Goal: Task Accomplishment & Management: Use online tool/utility

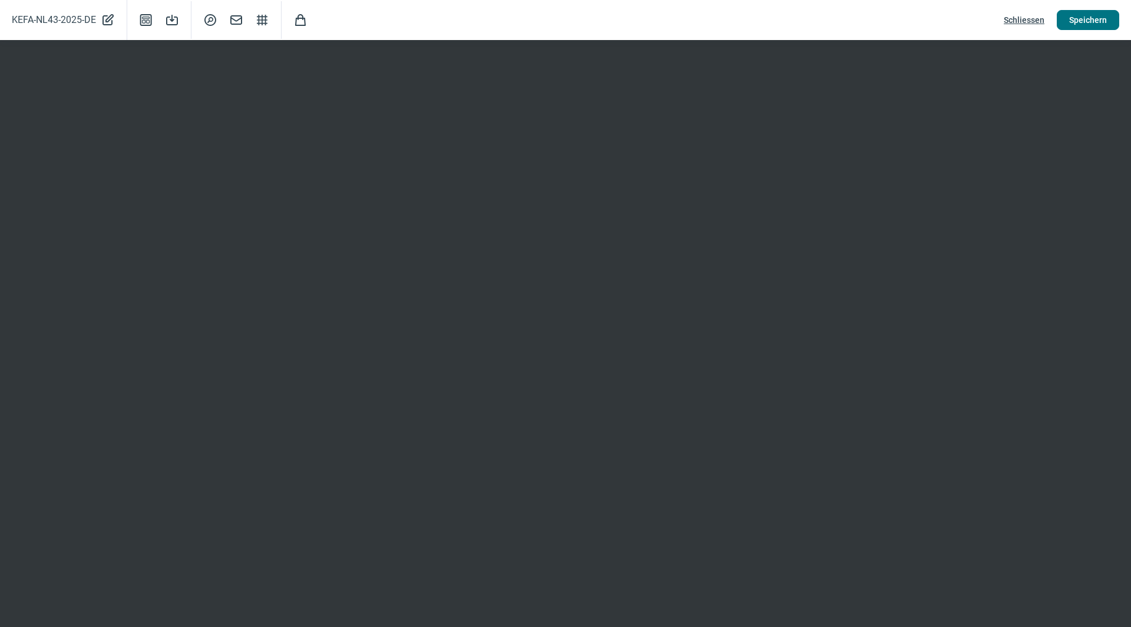
click at [1085, 18] on span "Speichern" at bounding box center [1088, 20] width 38 height 19
click at [1030, 19] on span "Schliessen" at bounding box center [1024, 20] width 41 height 19
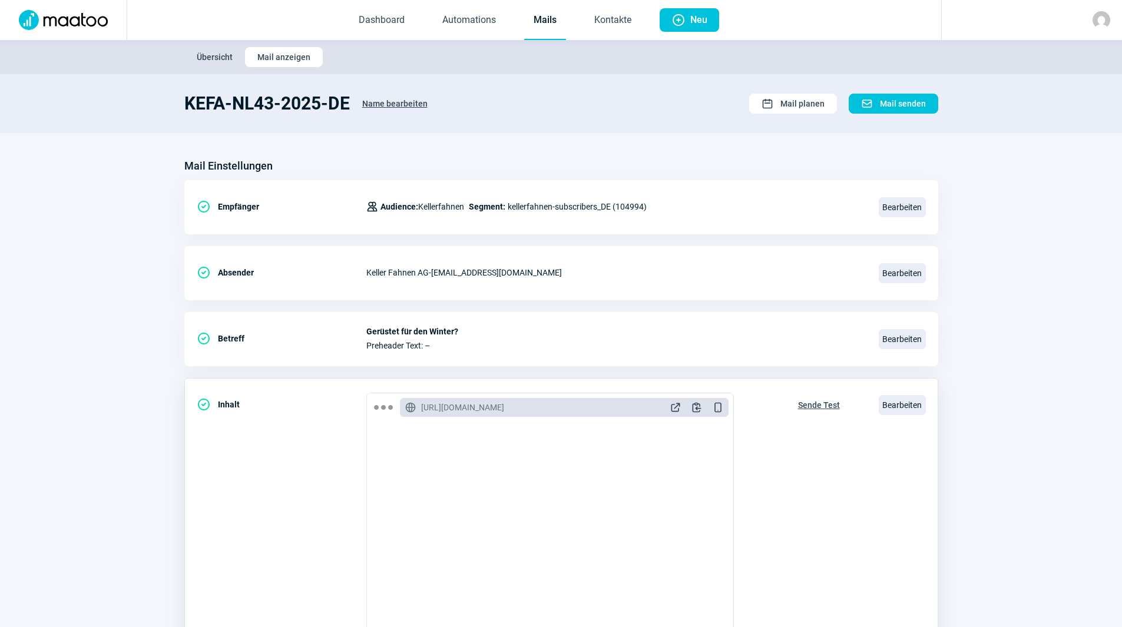
click at [821, 405] on span "Sende Test" at bounding box center [819, 405] width 42 height 19
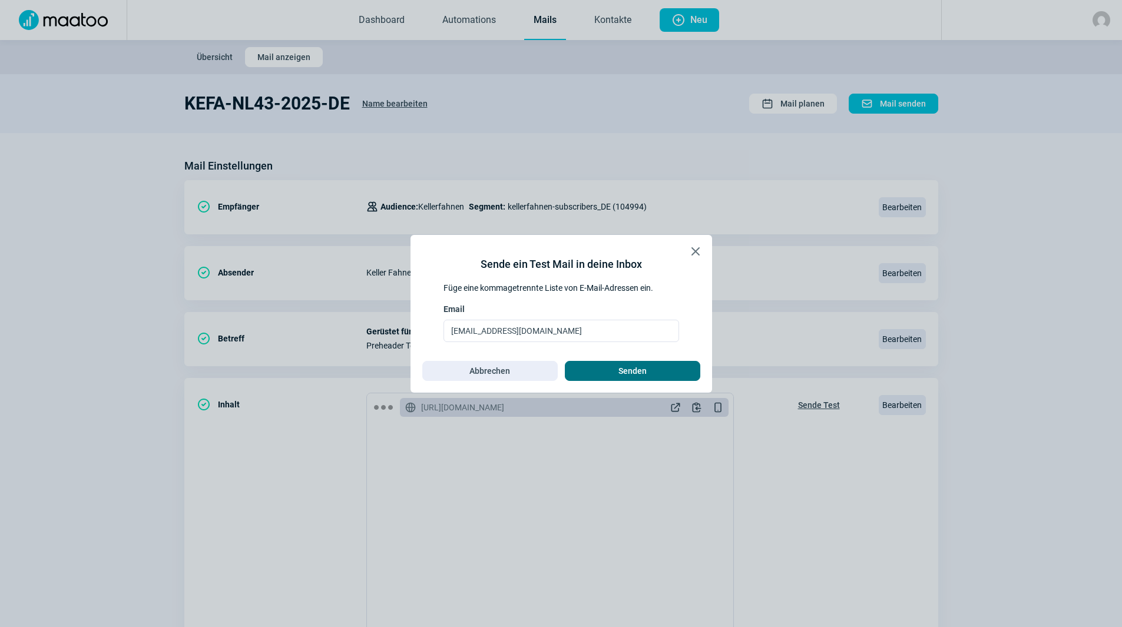
click at [614, 364] on span "Senden" at bounding box center [632, 371] width 111 height 19
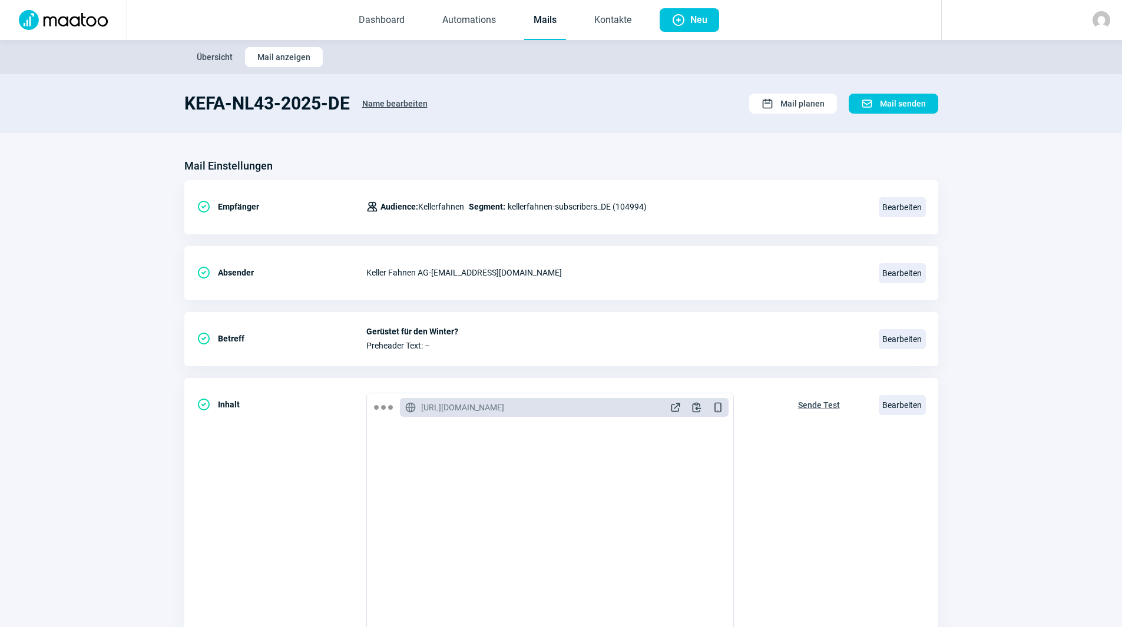
click at [549, 21] on link "Mails" at bounding box center [545, 20] width 42 height 39
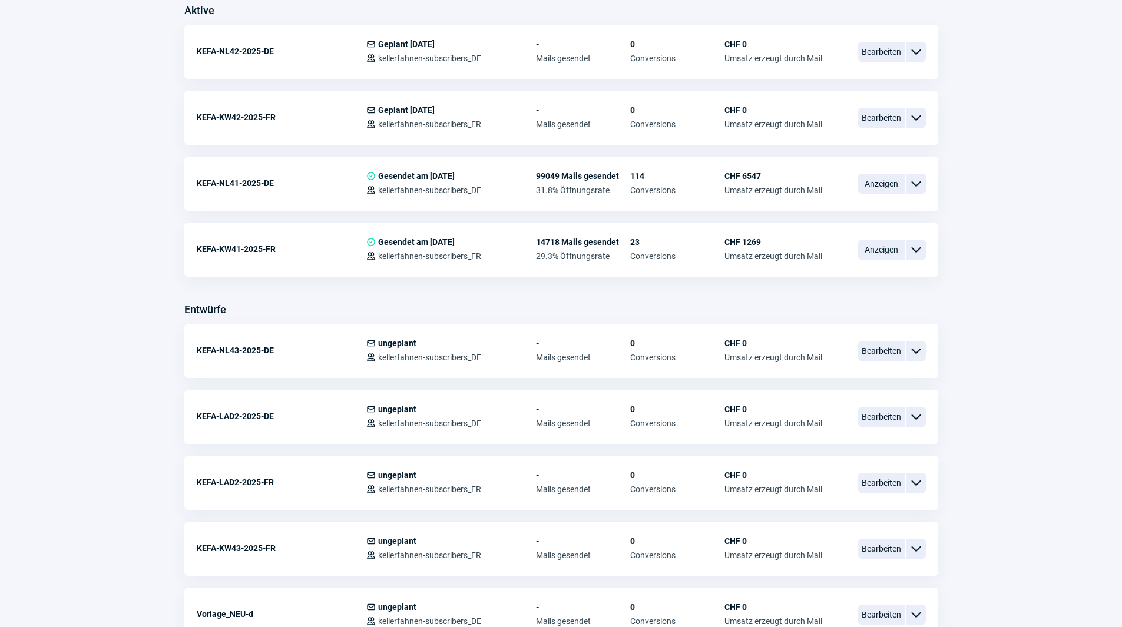
scroll to position [353, 0]
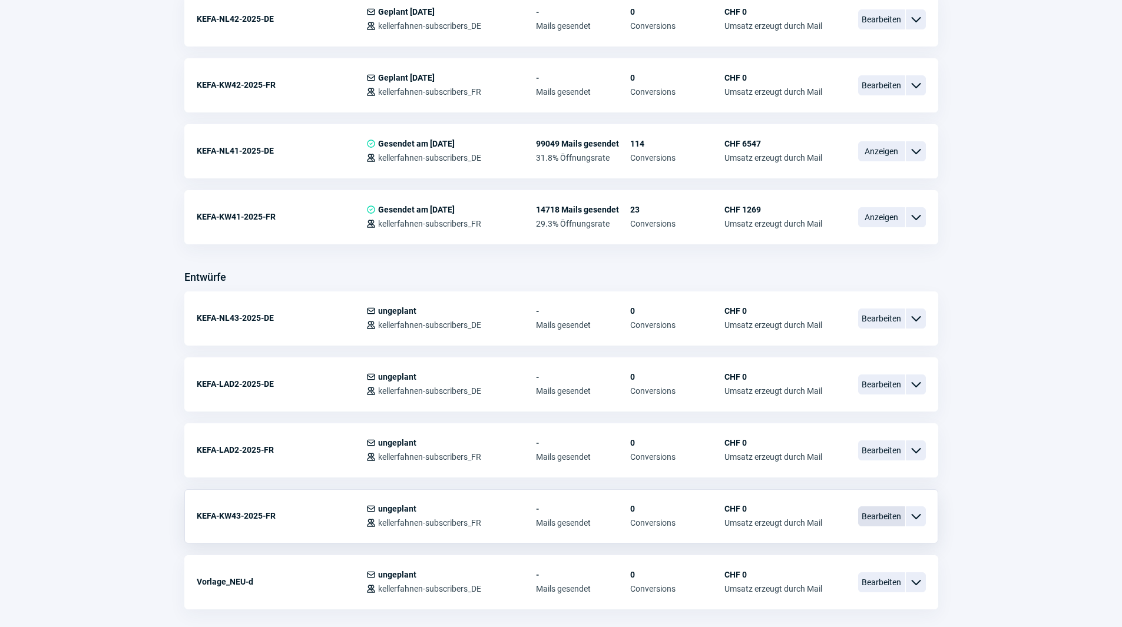
click at [893, 514] on span "Bearbeiten" at bounding box center [881, 517] width 47 height 20
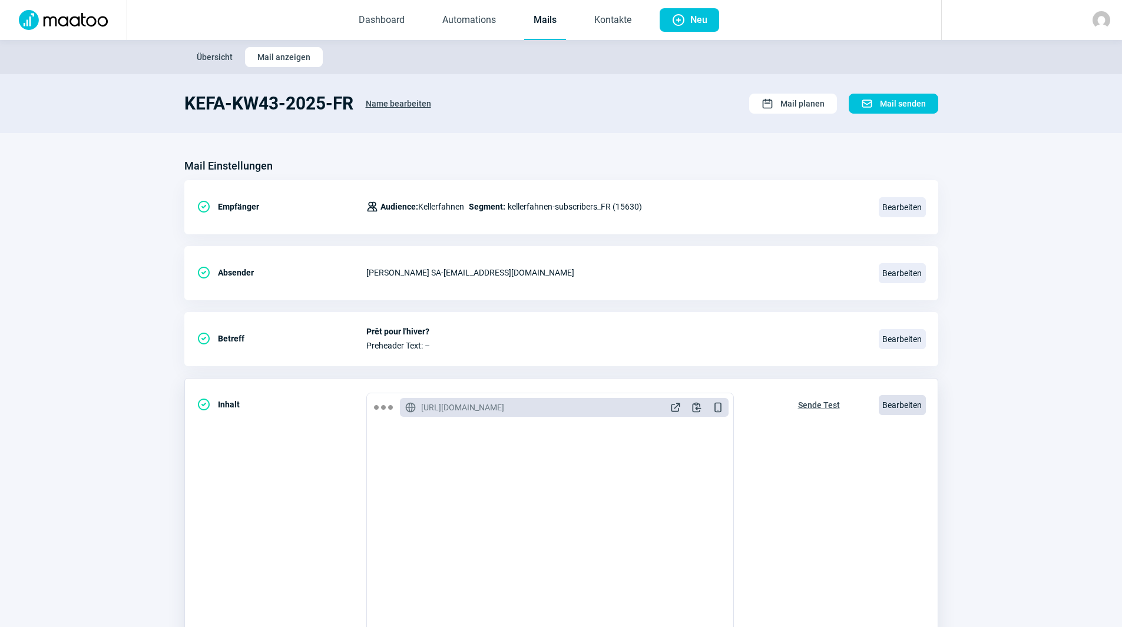
click at [894, 412] on span "Bearbeiten" at bounding box center [902, 405] width 47 height 20
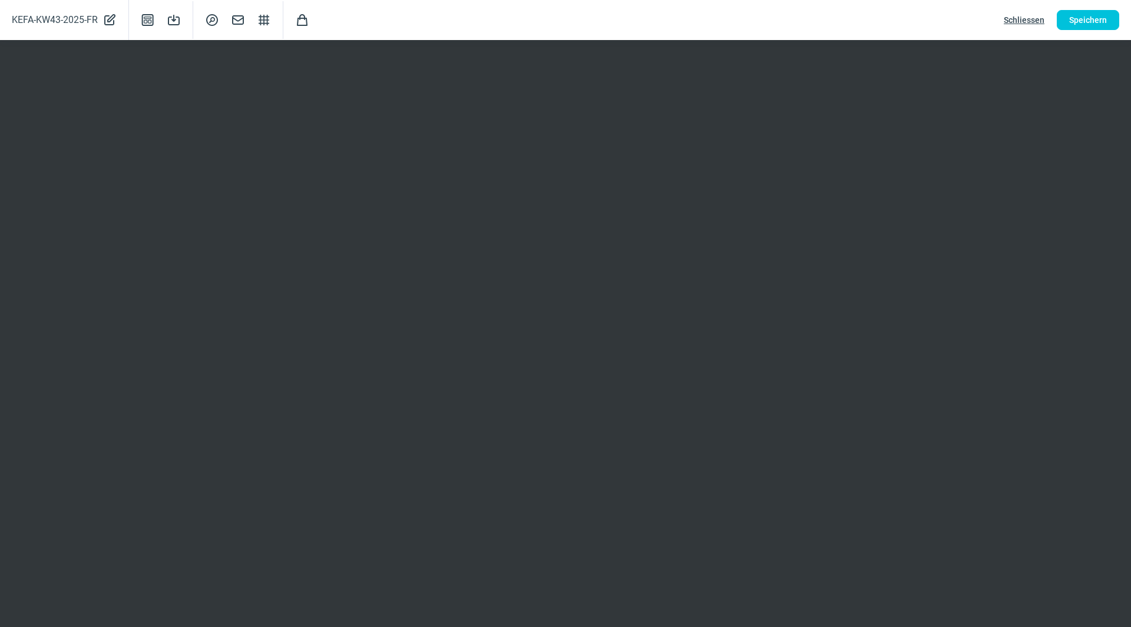
click at [1030, 13] on span "Schliessen" at bounding box center [1024, 20] width 41 height 19
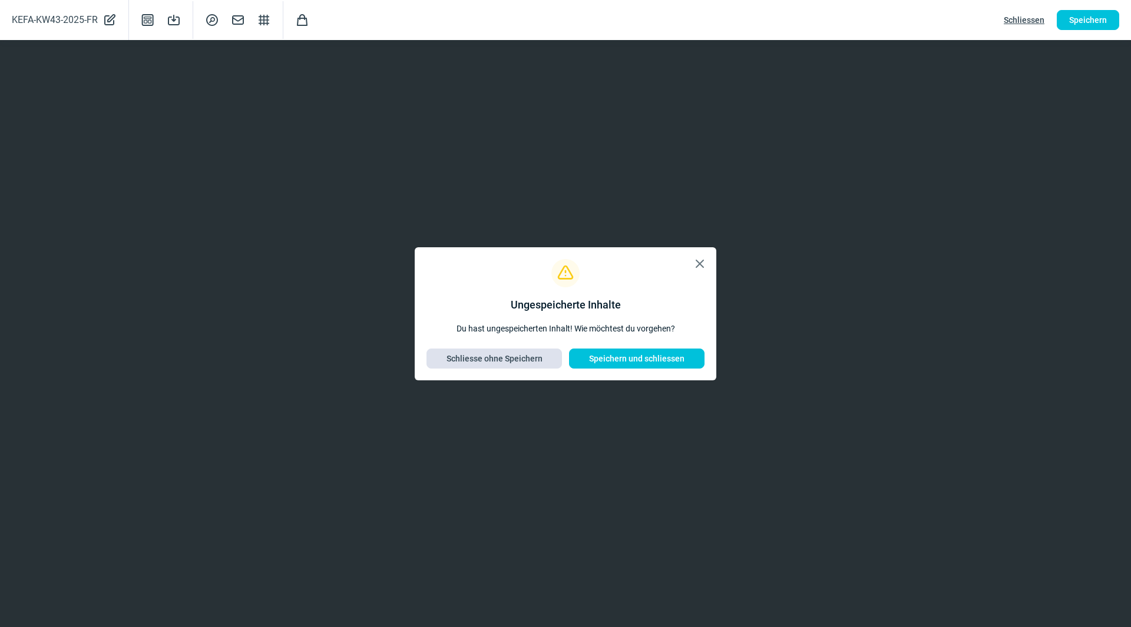
click at [478, 361] on span "Schliesse ohne Speichern" at bounding box center [495, 358] width 96 height 19
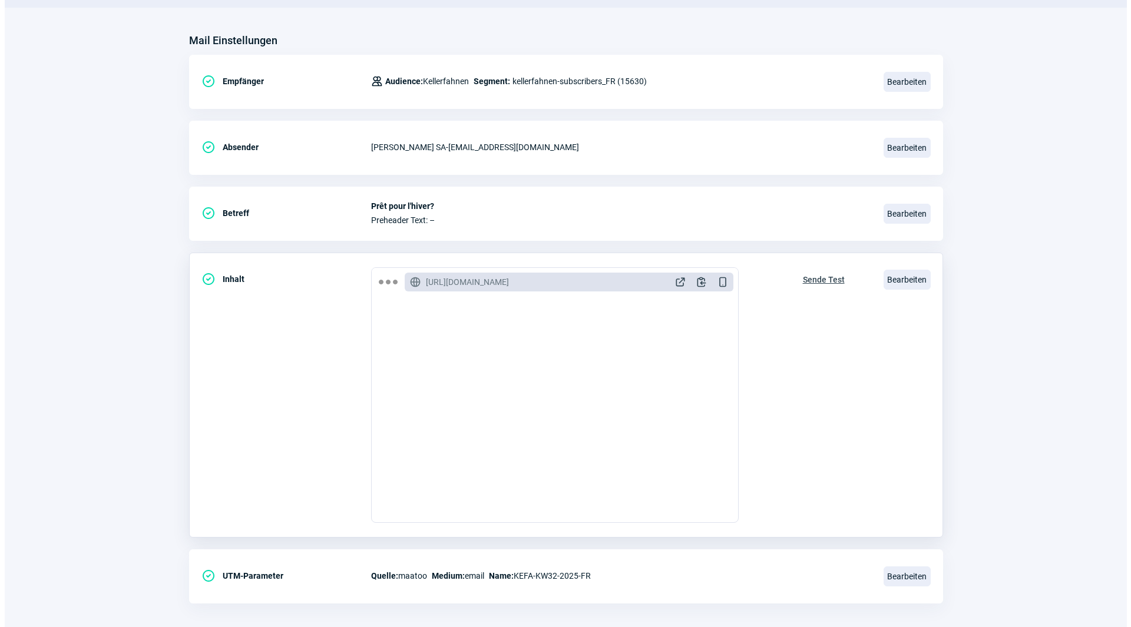
scroll to position [137, 0]
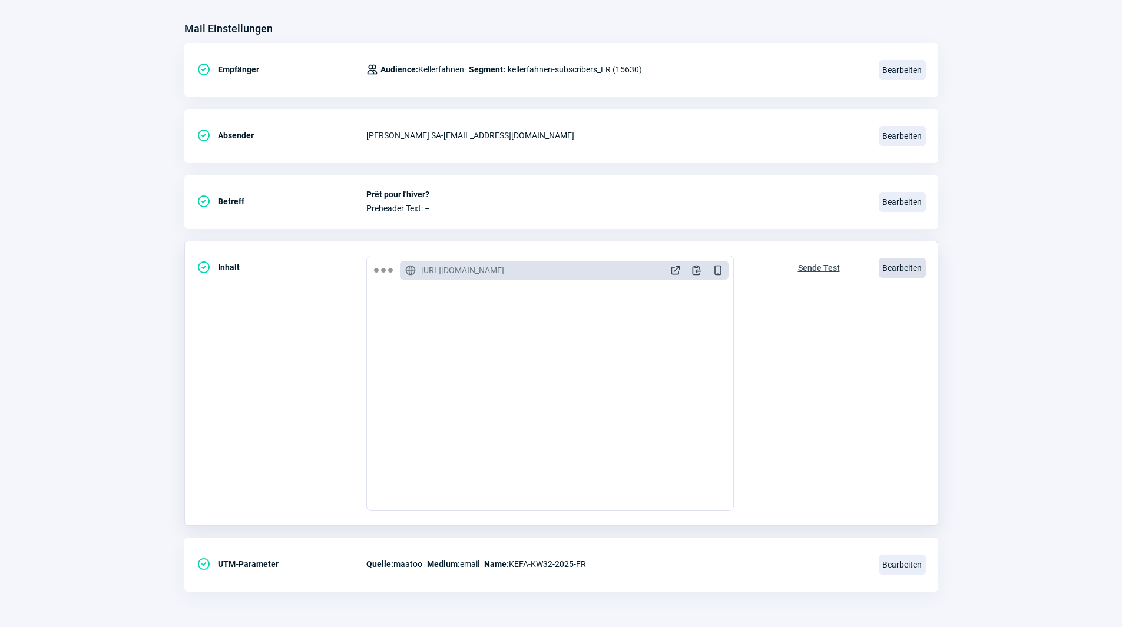
click at [915, 267] on span "Bearbeiten" at bounding box center [902, 268] width 47 height 20
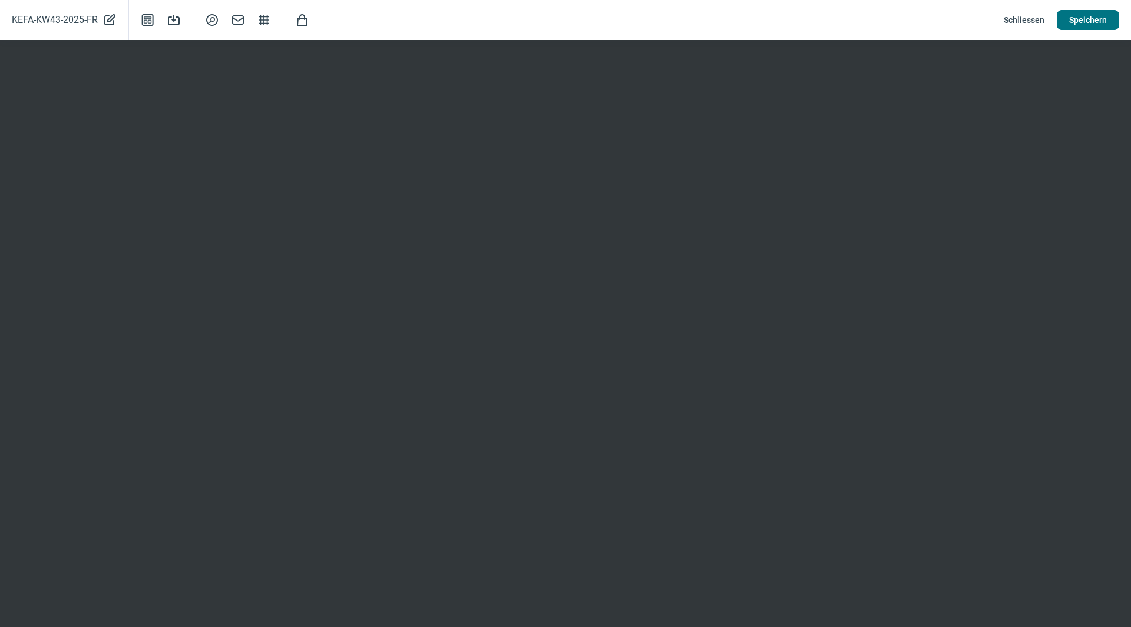
click at [1091, 18] on span "Speichern" at bounding box center [1088, 20] width 38 height 19
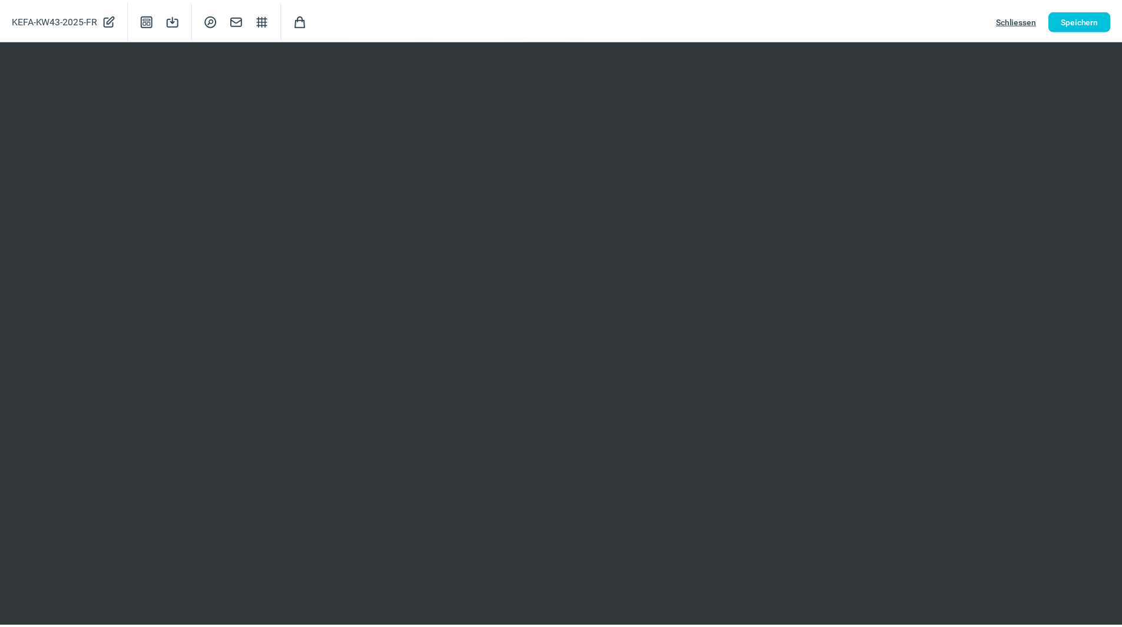
scroll to position [0, 0]
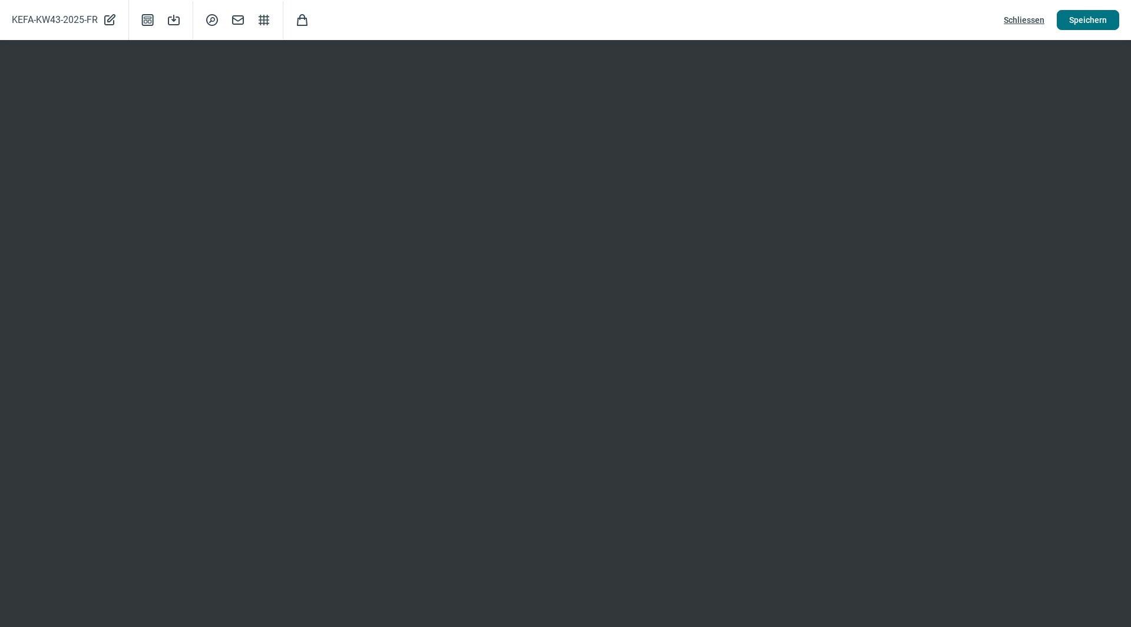
click at [1077, 21] on span "Speichern" at bounding box center [1088, 20] width 38 height 19
click at [1079, 25] on span "Speichern" at bounding box center [1088, 20] width 38 height 19
click at [1086, 19] on span "Speichern" at bounding box center [1088, 20] width 38 height 19
click at [1033, 19] on span "Schliessen" at bounding box center [1024, 20] width 41 height 19
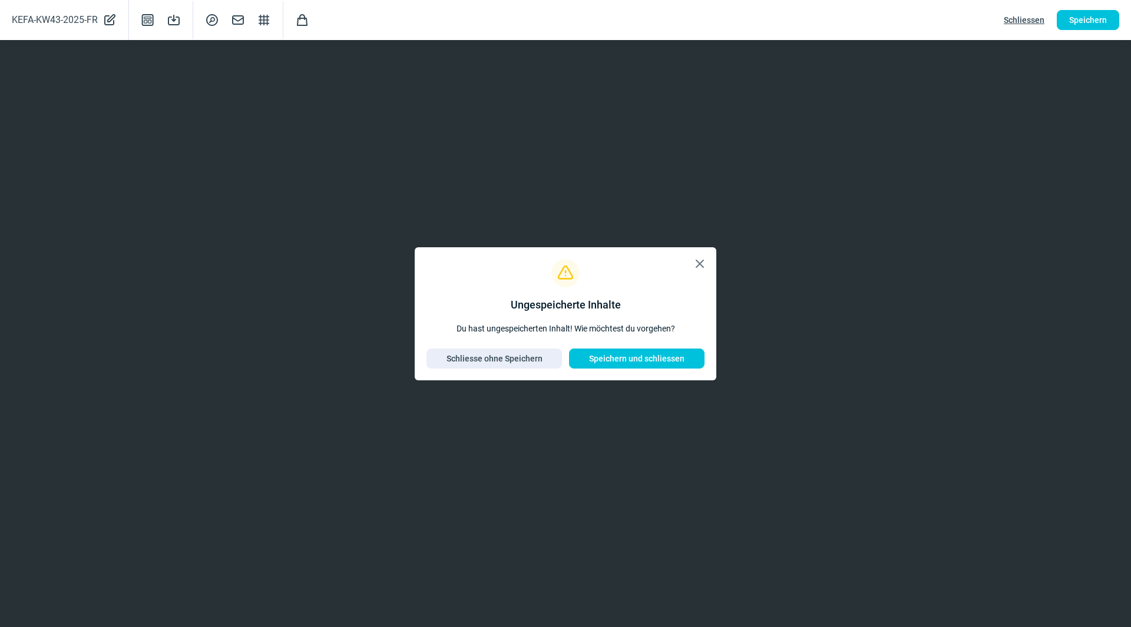
click at [698, 263] on span "X icon" at bounding box center [700, 264] width 14 height 14
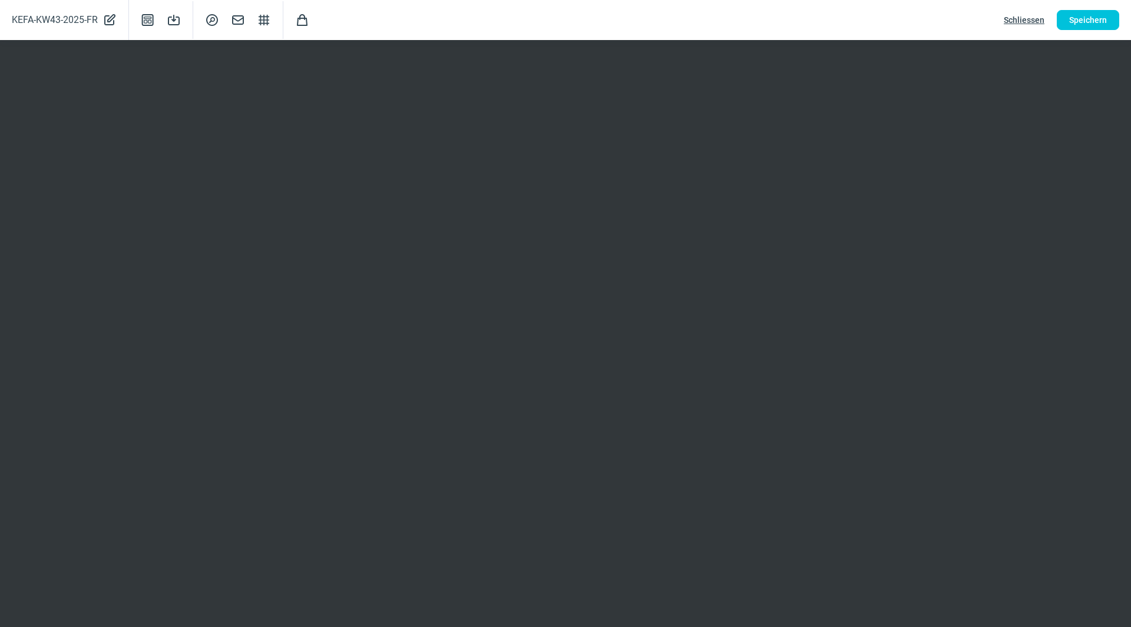
click at [1039, 19] on span "Schliessen" at bounding box center [1024, 20] width 41 height 19
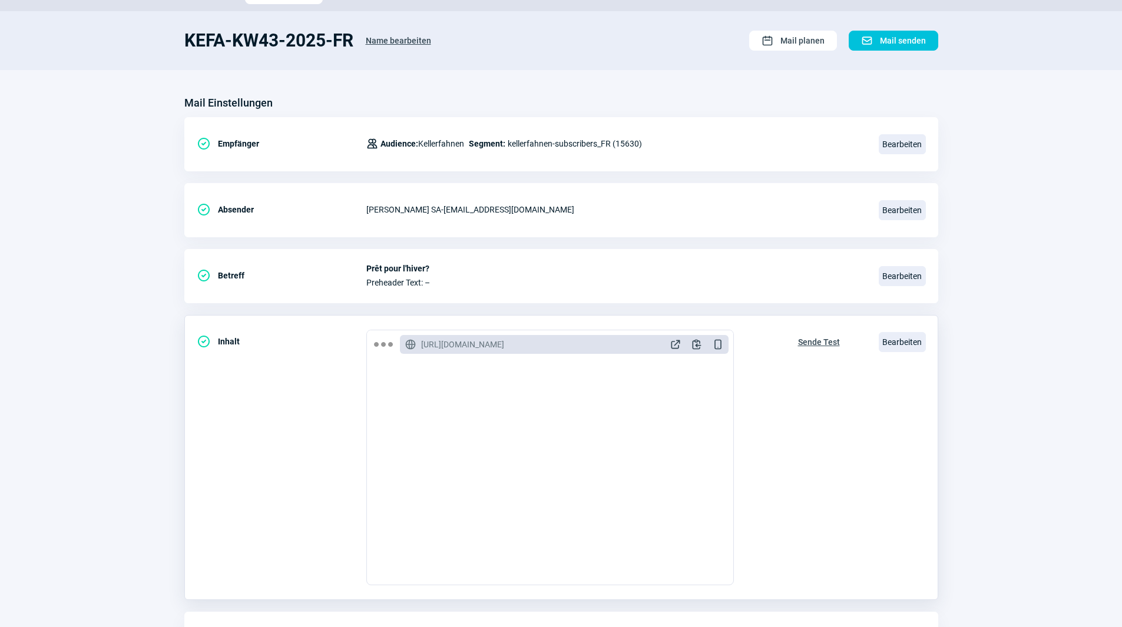
scroll to position [137, 0]
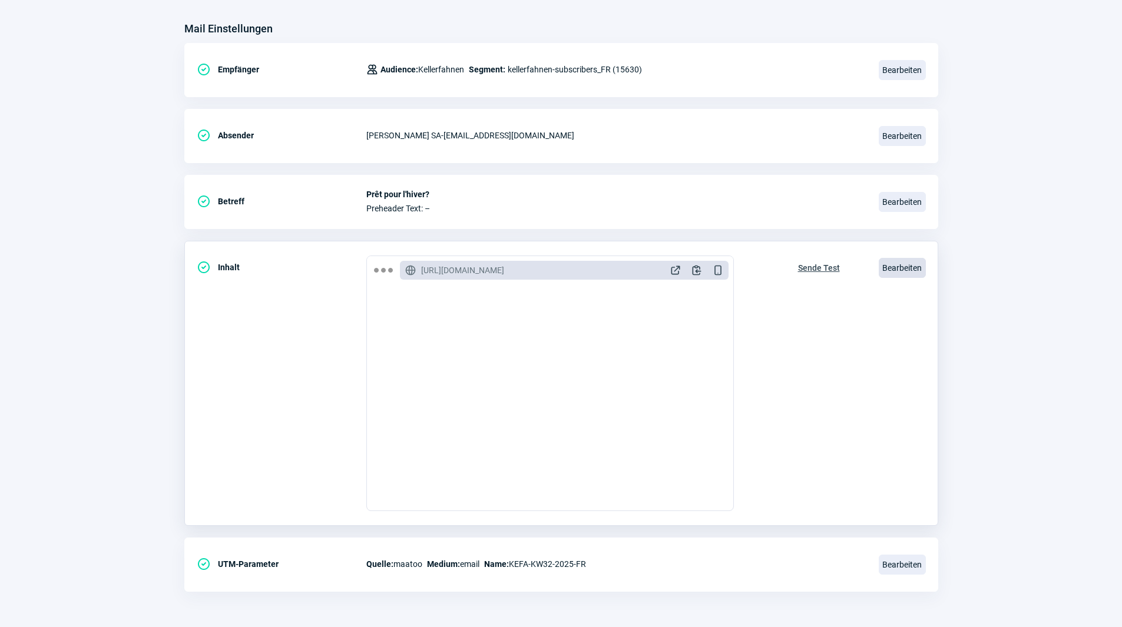
click at [903, 266] on span "Bearbeiten" at bounding box center [902, 268] width 47 height 20
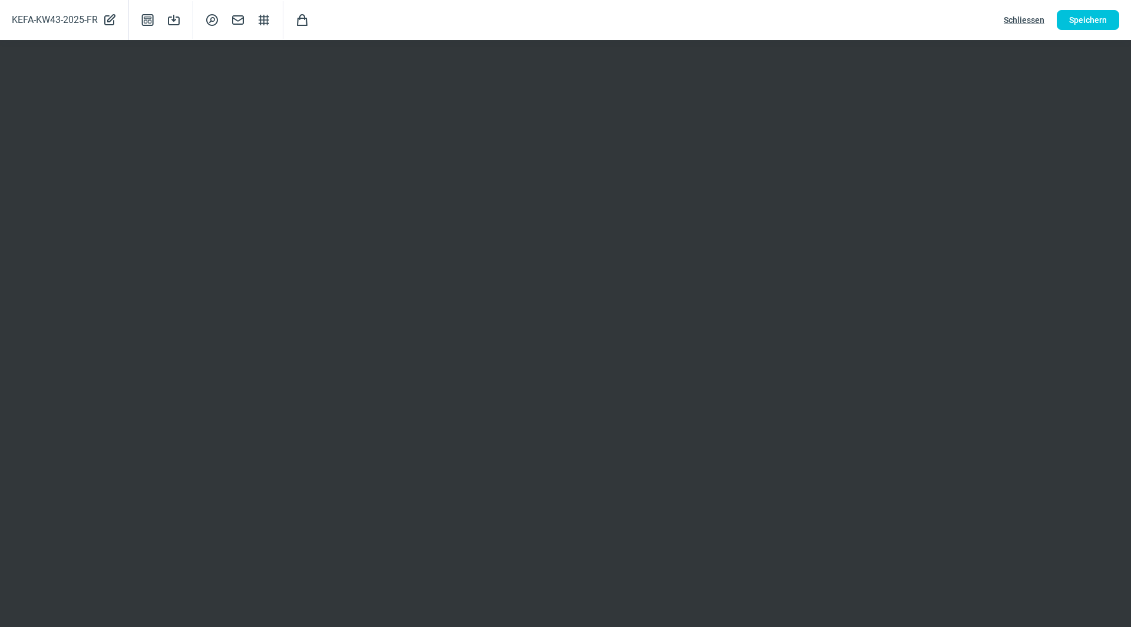
click at [1022, 19] on span "Schliessen" at bounding box center [1024, 20] width 41 height 19
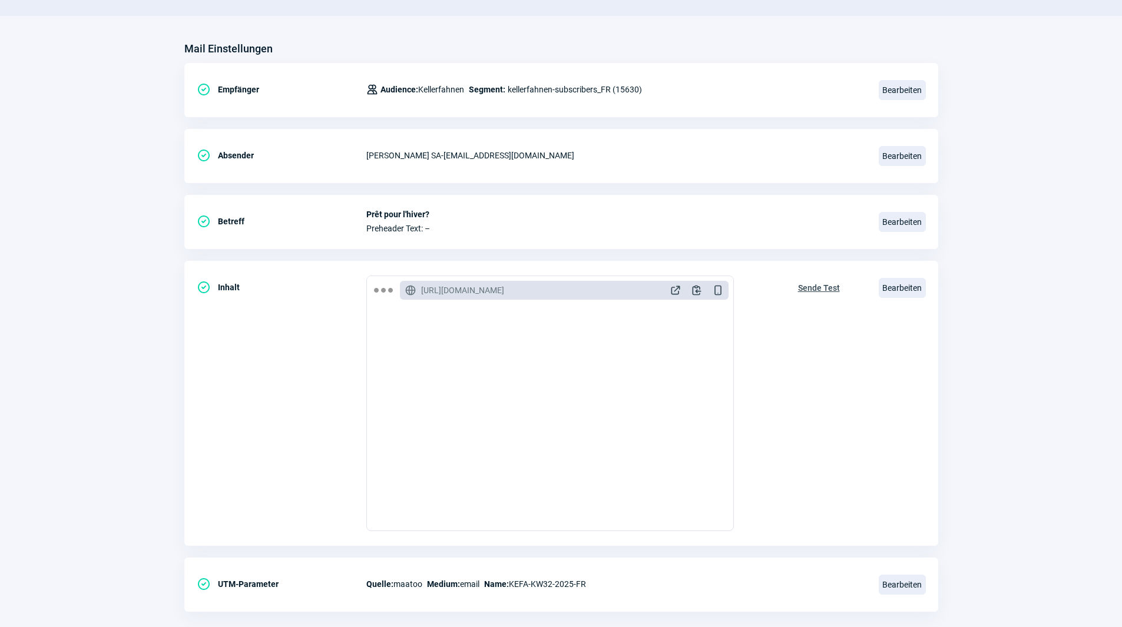
scroll to position [0, 0]
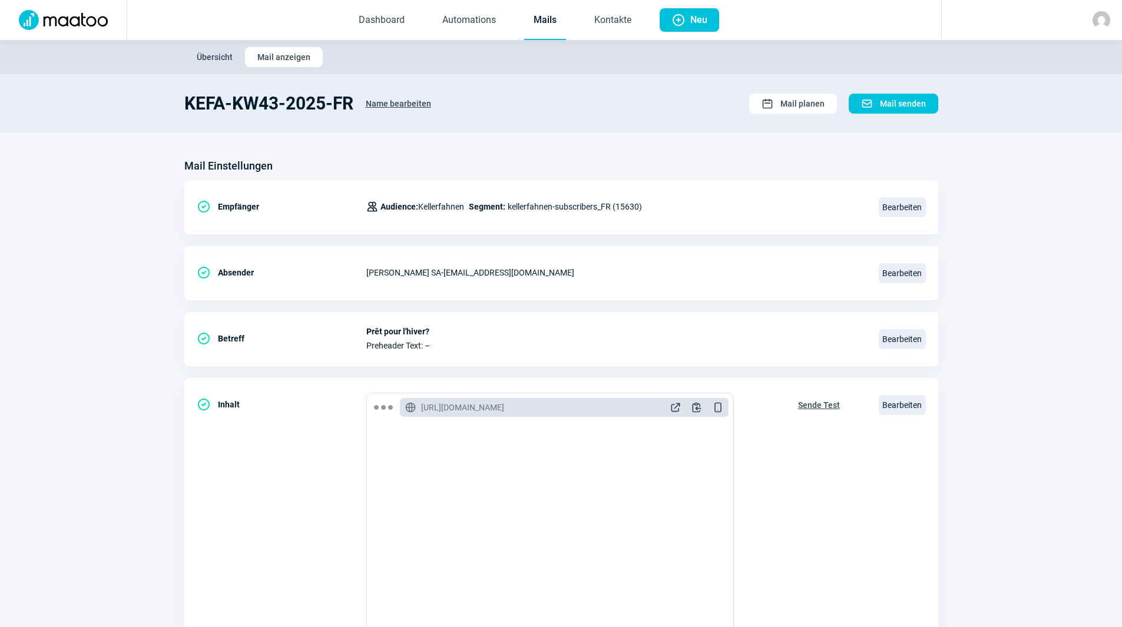
click at [526, 21] on link "Mails" at bounding box center [545, 20] width 42 height 39
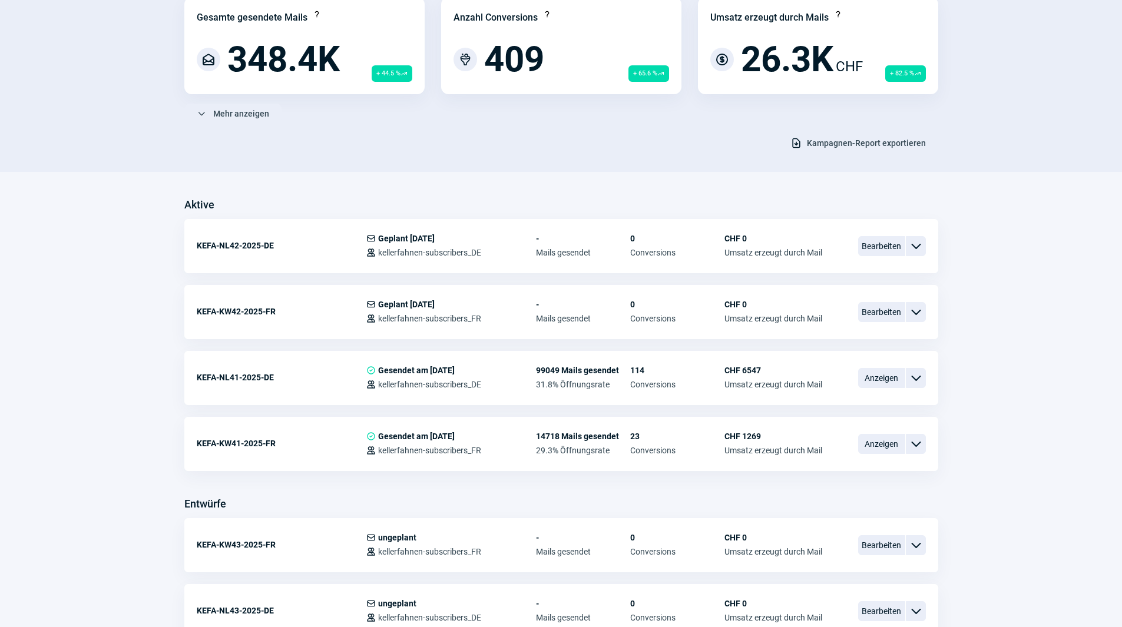
scroll to position [118, 0]
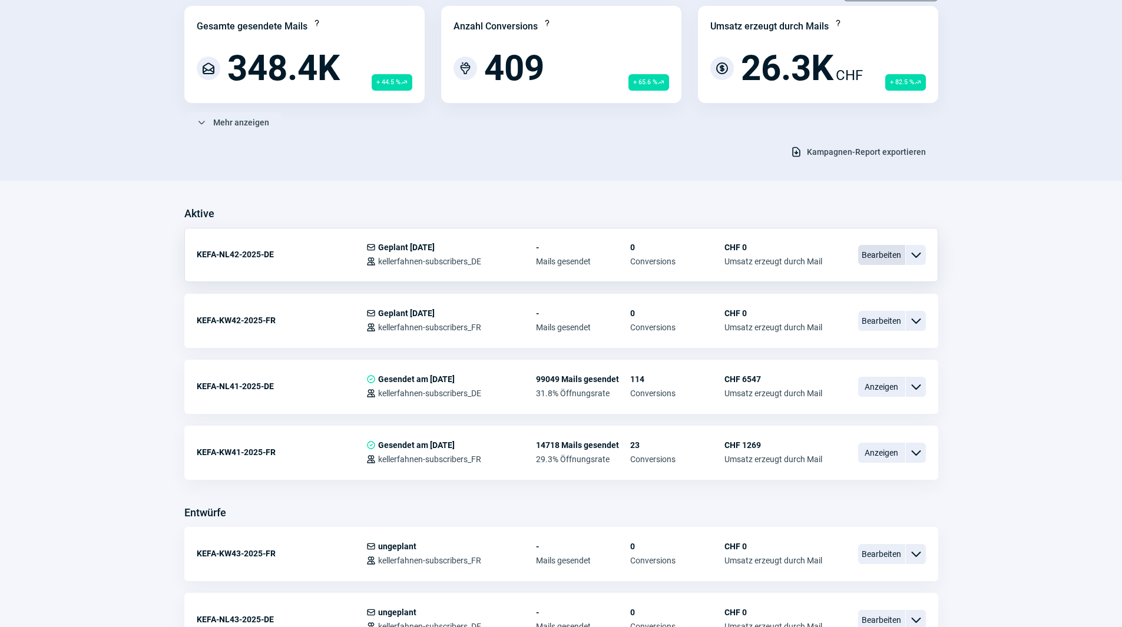
click at [881, 249] on span "Bearbeiten" at bounding box center [881, 255] width 47 height 20
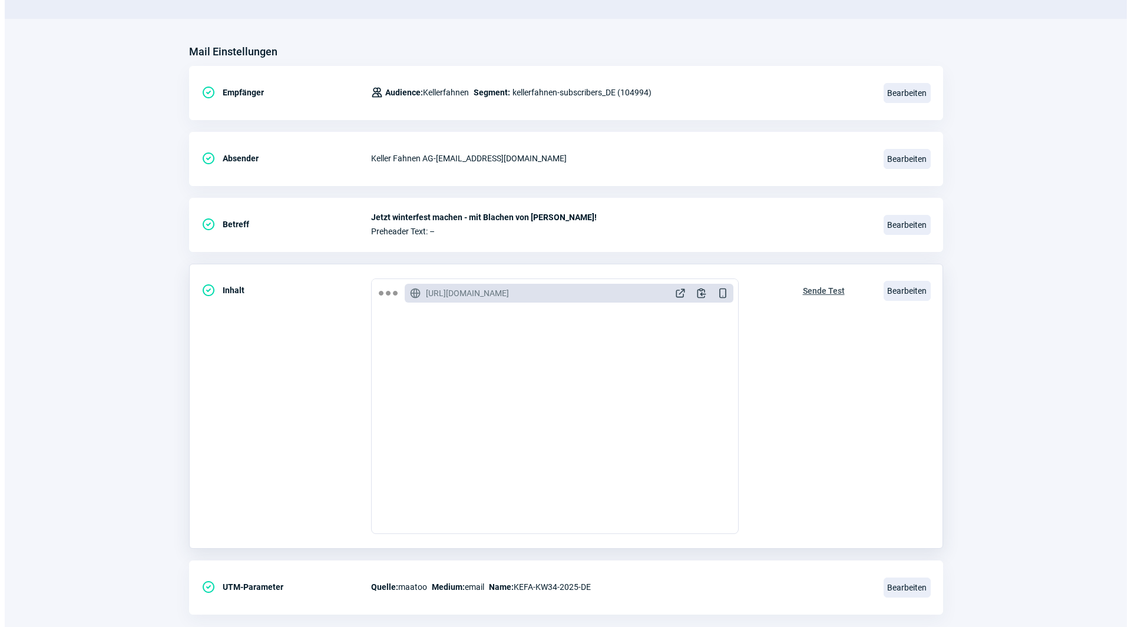
scroll to position [137, 0]
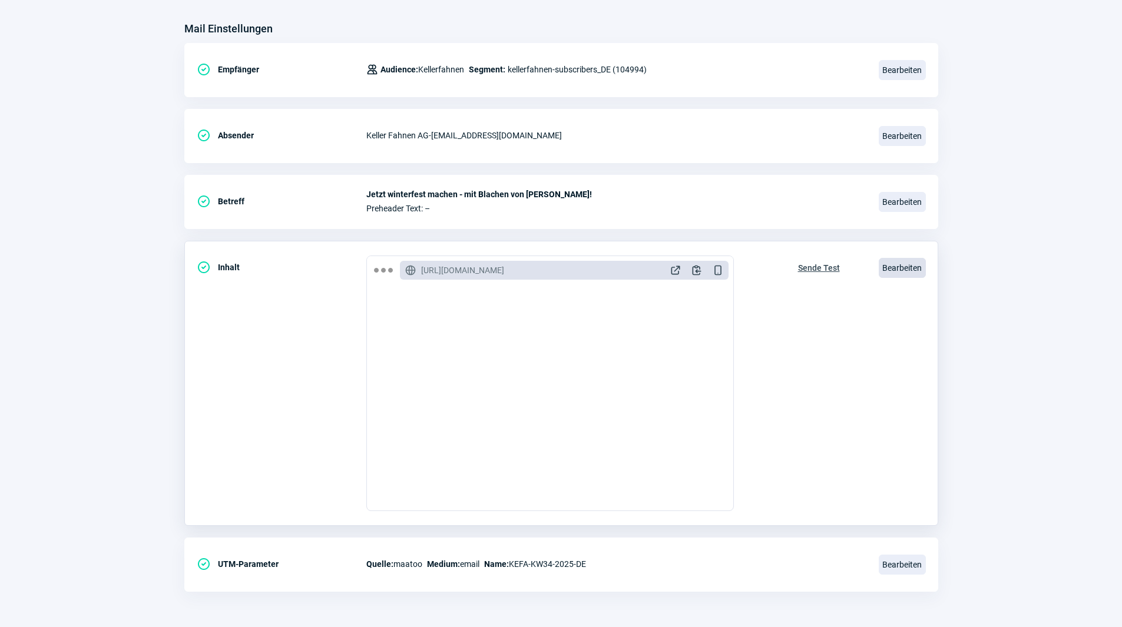
click at [899, 266] on span "Bearbeiten" at bounding box center [902, 268] width 47 height 20
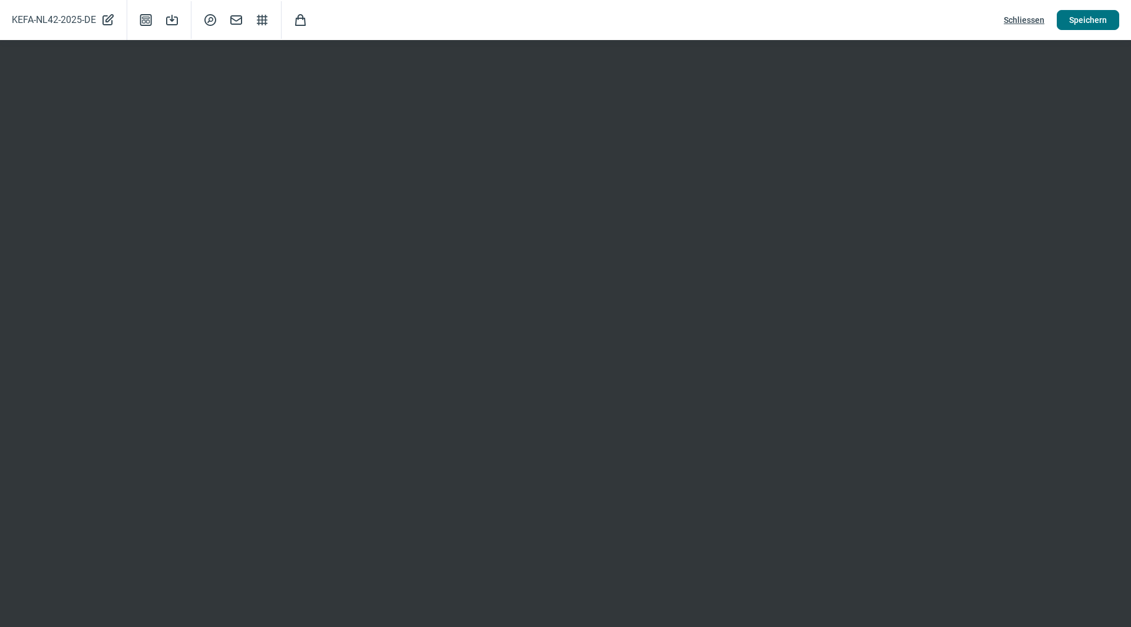
click at [1092, 15] on span "Speichern" at bounding box center [1088, 20] width 38 height 19
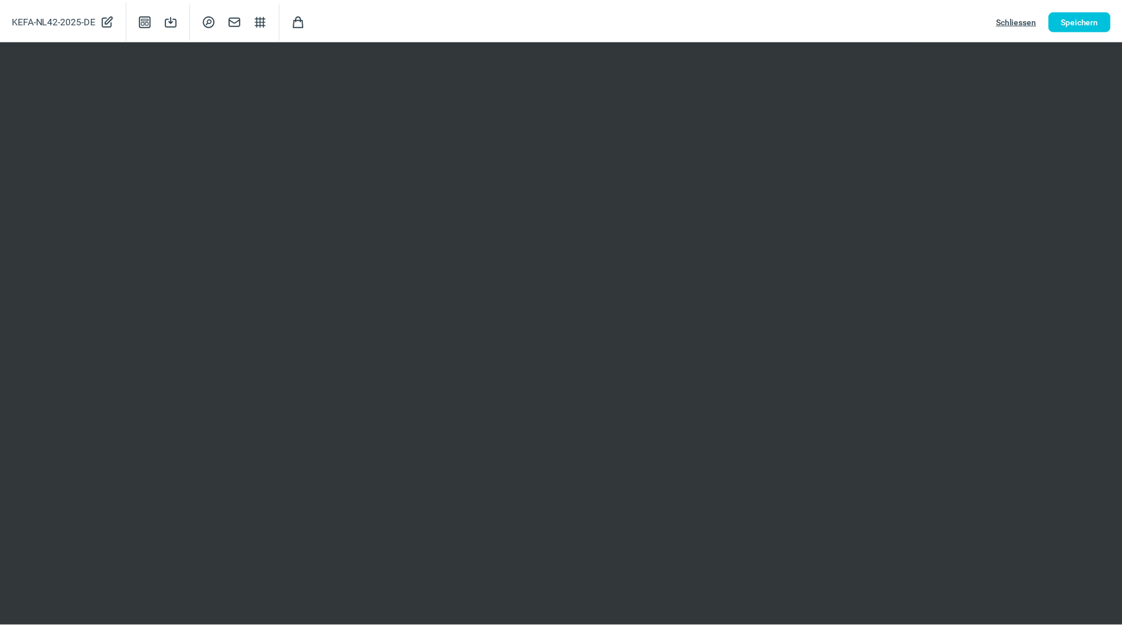
scroll to position [0, 0]
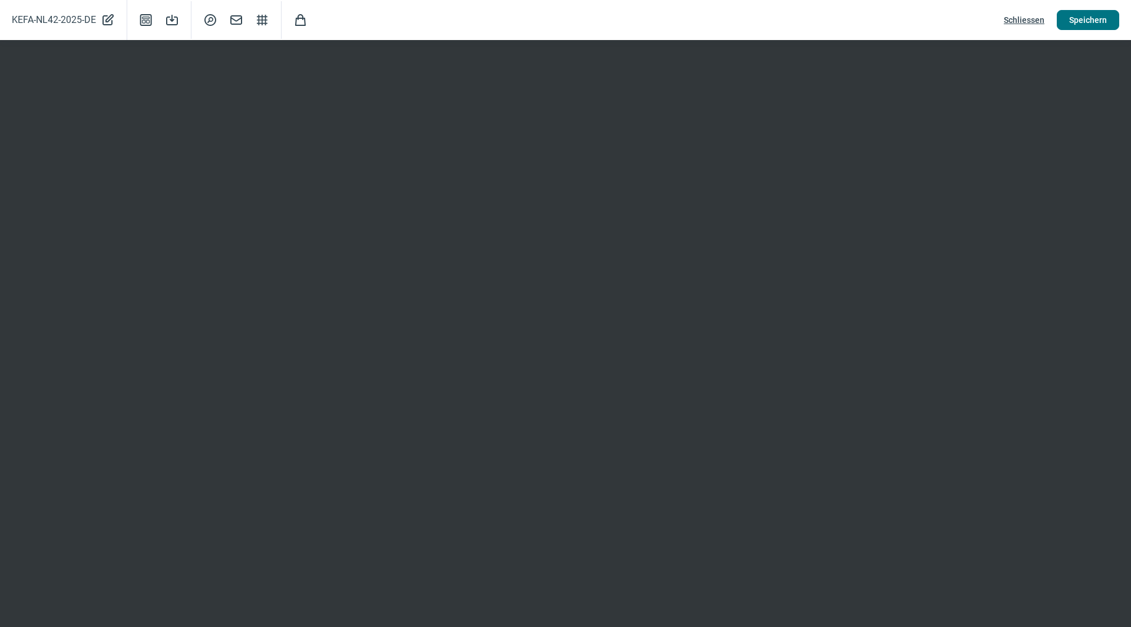
click at [1081, 27] on span "Speichern" at bounding box center [1088, 20] width 38 height 19
click at [1019, 17] on span "Schliessen" at bounding box center [1024, 20] width 41 height 19
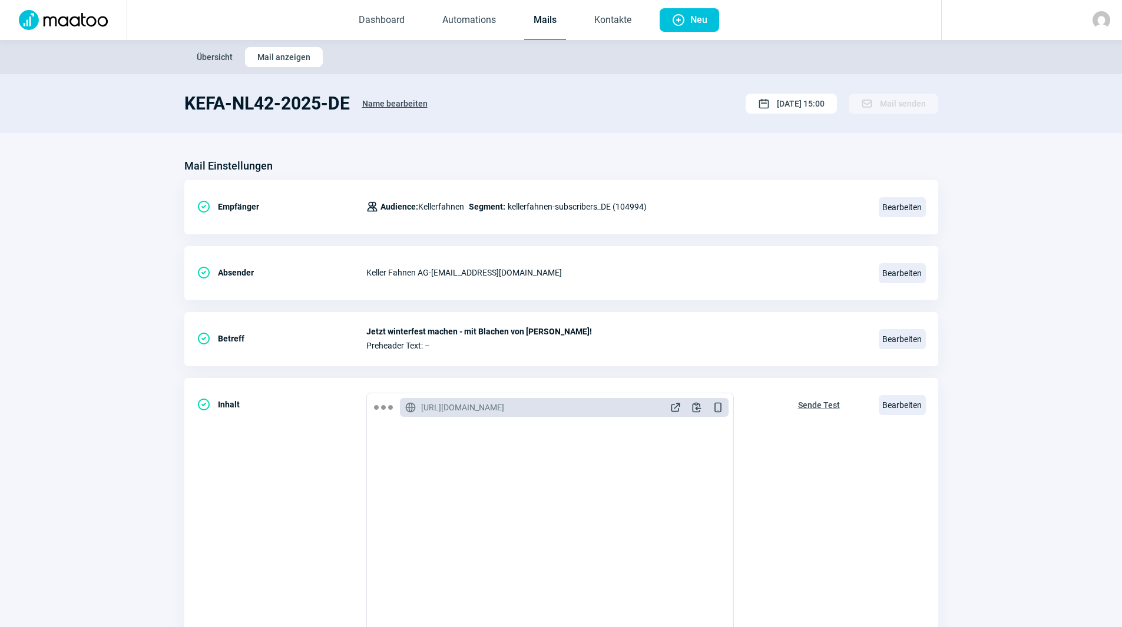
click at [552, 18] on link "Mails" at bounding box center [545, 20] width 42 height 39
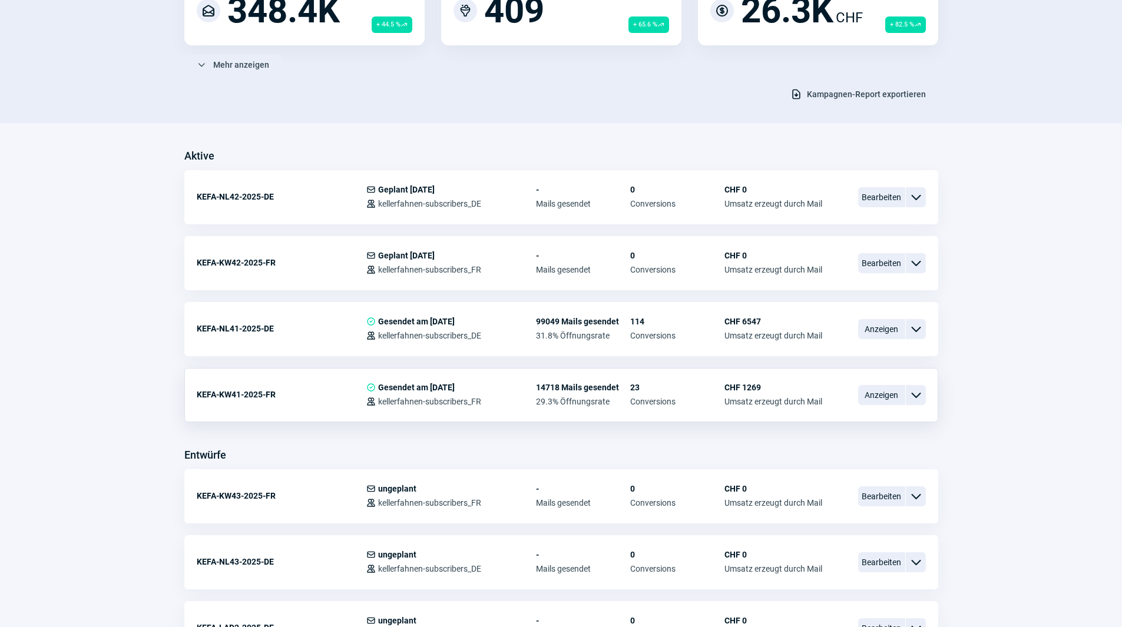
scroll to position [177, 0]
click at [874, 263] on span "Bearbeiten" at bounding box center [881, 262] width 47 height 20
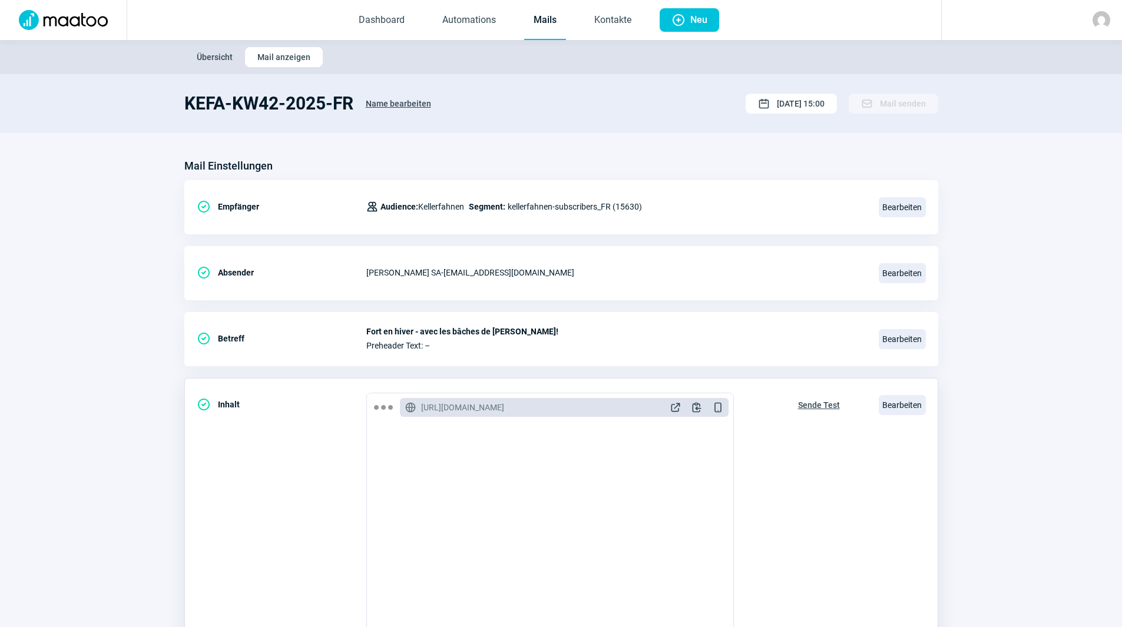
scroll to position [177, 0]
click at [913, 399] on span "Bearbeiten" at bounding box center [902, 405] width 47 height 20
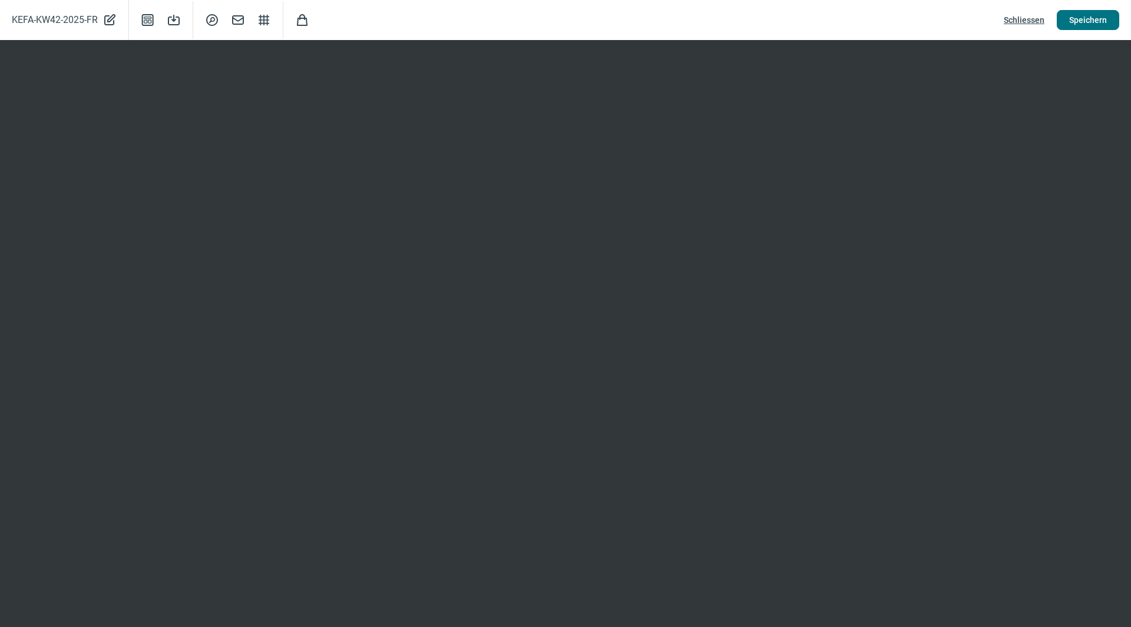
drag, startPoint x: 1079, startPoint y: 12, endPoint x: 1072, endPoint y: 12, distance: 7.1
click at [1079, 12] on span "Speichern" at bounding box center [1088, 20] width 38 height 19
click at [1030, 18] on span "Schliessen" at bounding box center [1024, 20] width 41 height 19
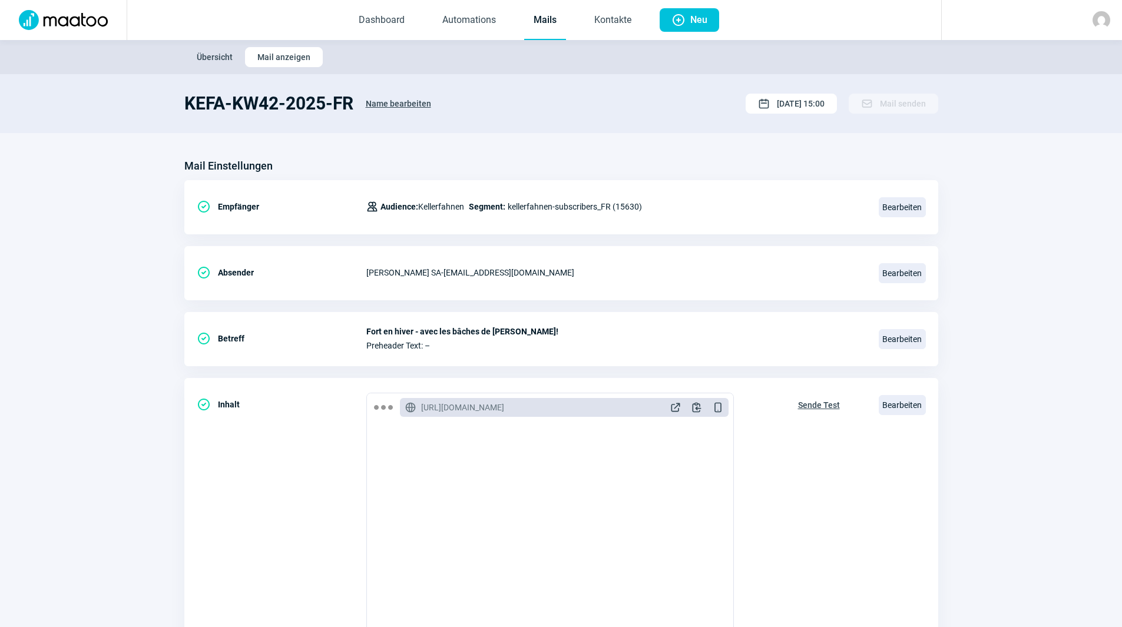
click at [540, 15] on link "Mails" at bounding box center [545, 20] width 42 height 39
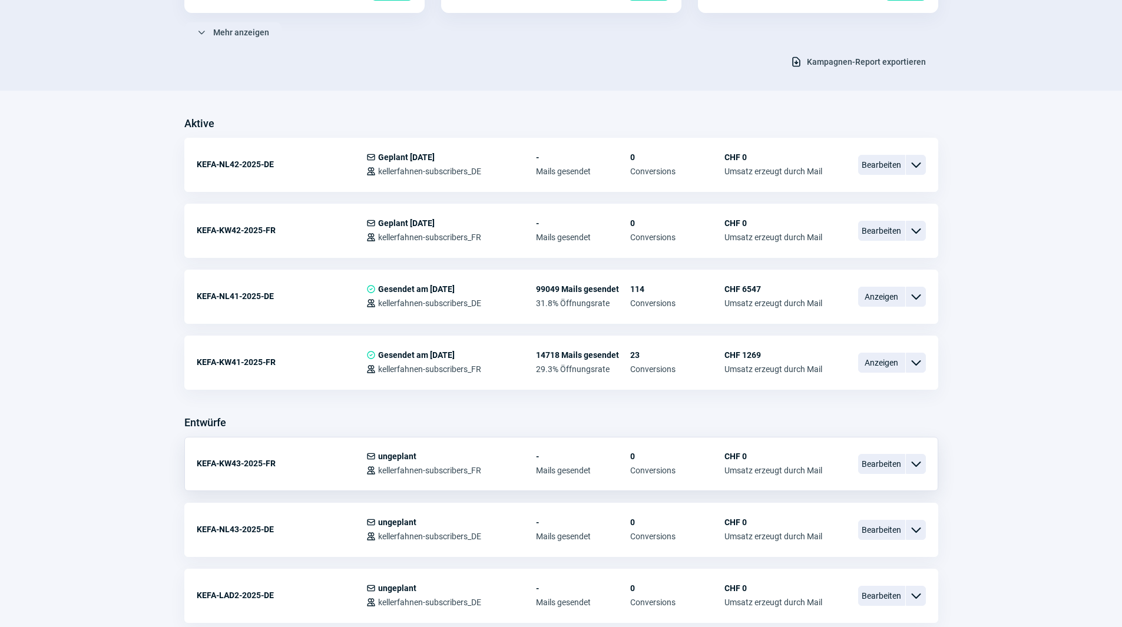
scroll to position [295, 0]
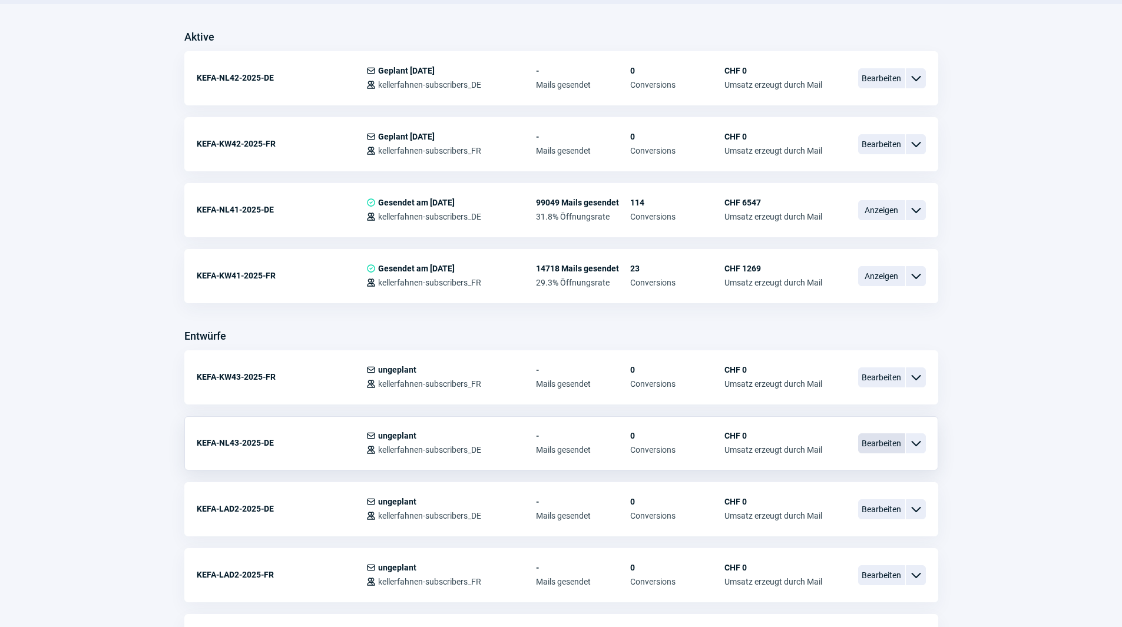
click at [878, 445] on span "Bearbeiten" at bounding box center [881, 444] width 47 height 20
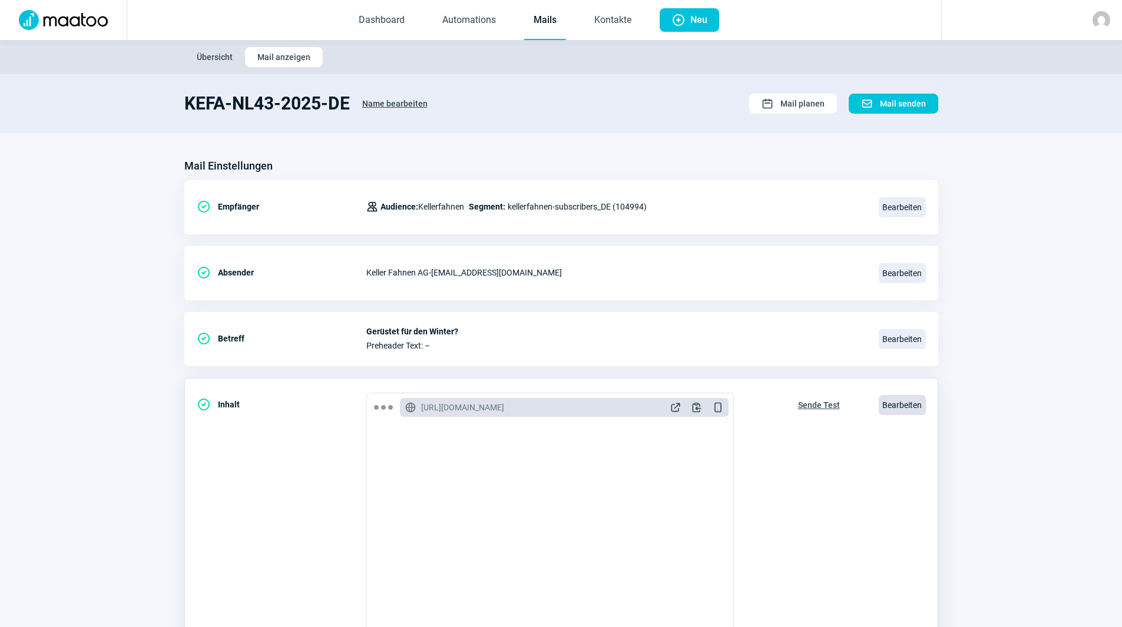
click at [916, 402] on span "Bearbeiten" at bounding box center [902, 405] width 47 height 20
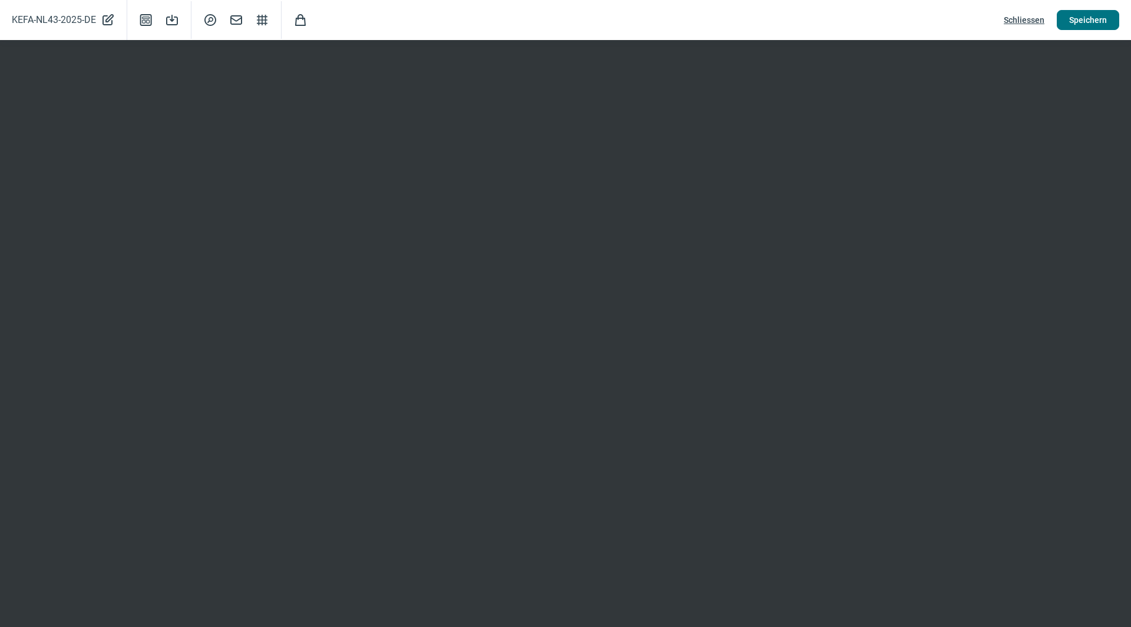
click at [1083, 20] on span "Speichern" at bounding box center [1088, 20] width 38 height 19
click at [1033, 18] on span "Schliessen" at bounding box center [1024, 20] width 41 height 19
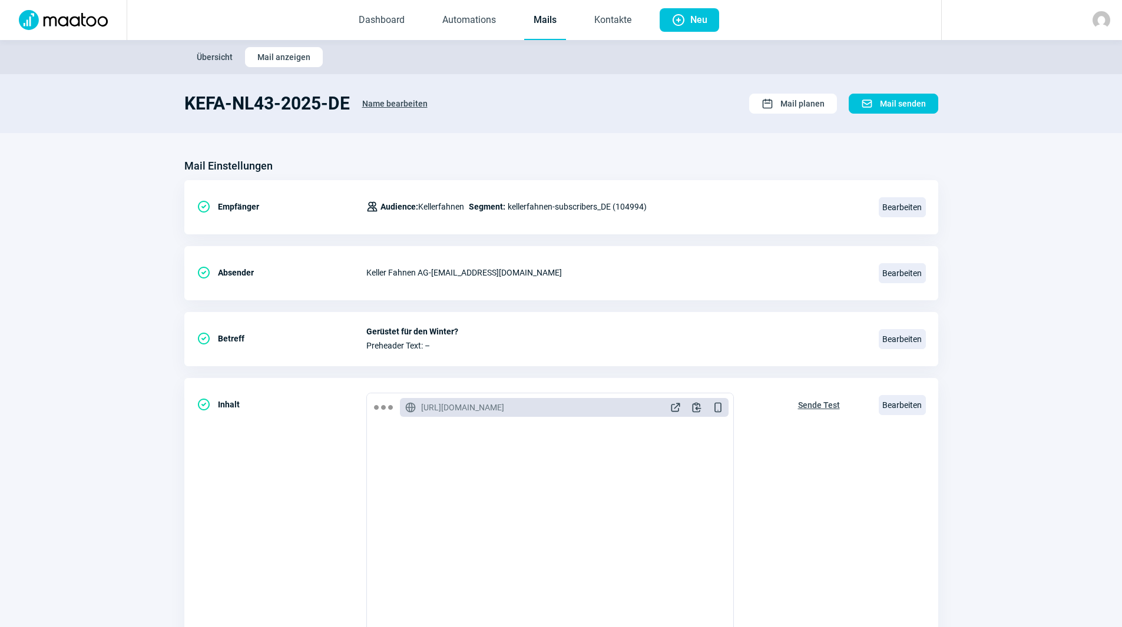
click at [534, 32] on link "Mails" at bounding box center [545, 20] width 42 height 39
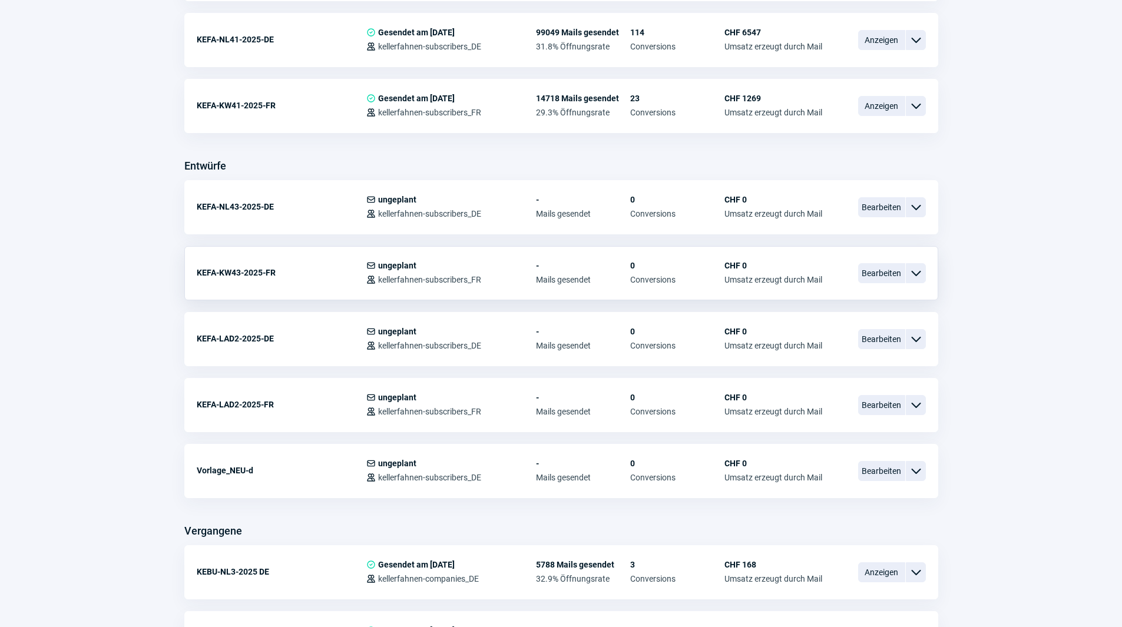
scroll to position [471, 0]
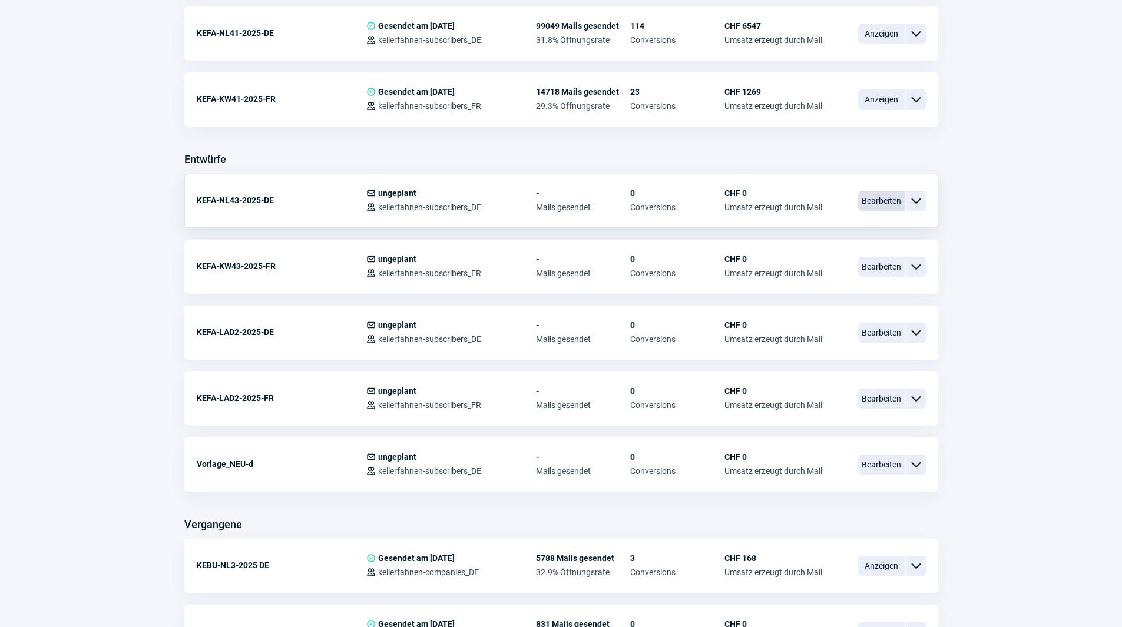
click at [882, 201] on span "Bearbeiten" at bounding box center [881, 201] width 47 height 20
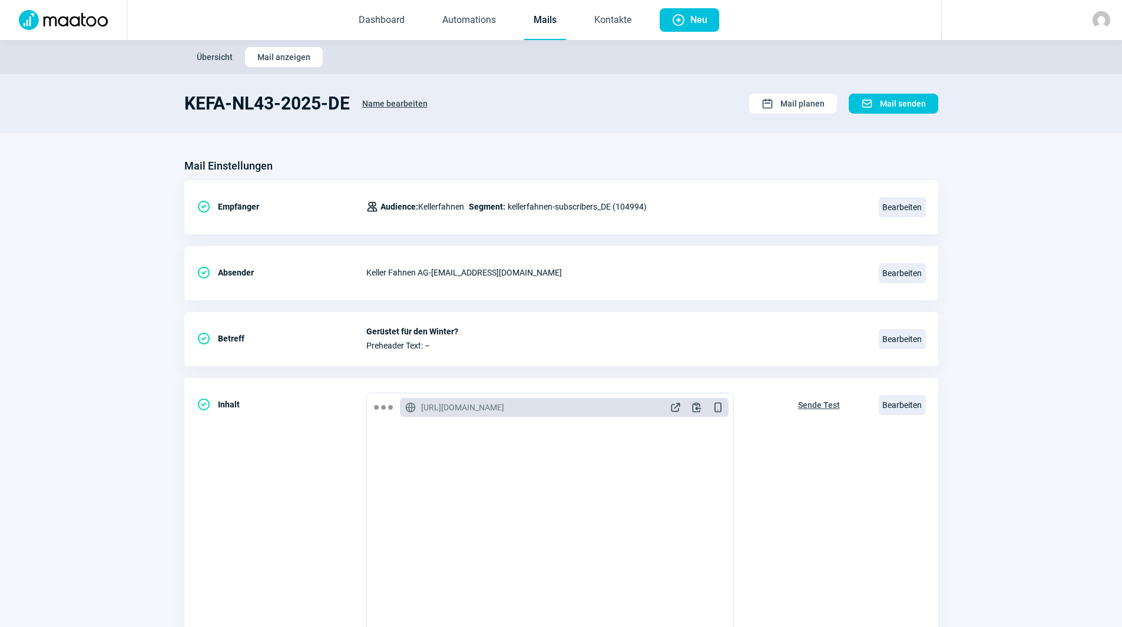
click at [551, 16] on link "Mails" at bounding box center [545, 20] width 42 height 39
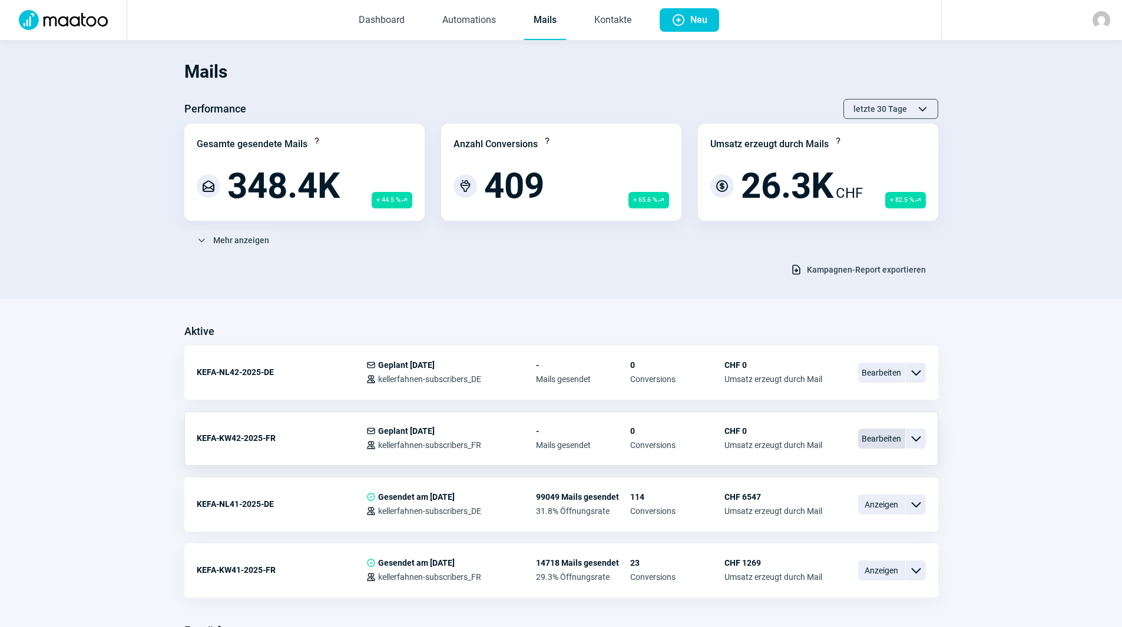
click at [875, 437] on span "Bearbeiten" at bounding box center [881, 439] width 47 height 20
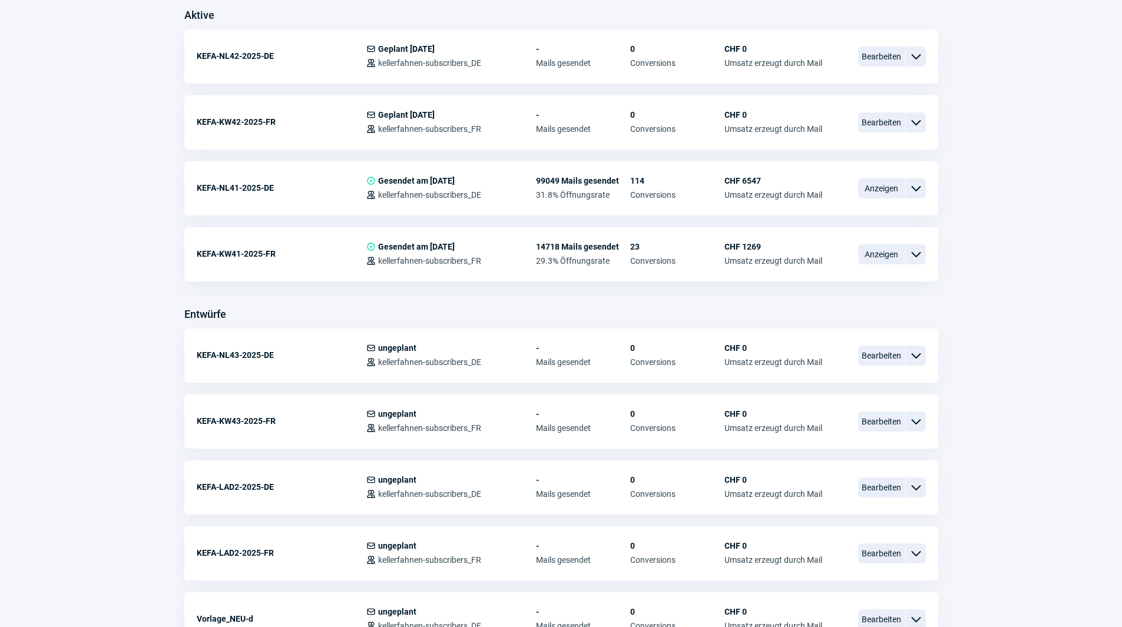
scroll to position [353, 0]
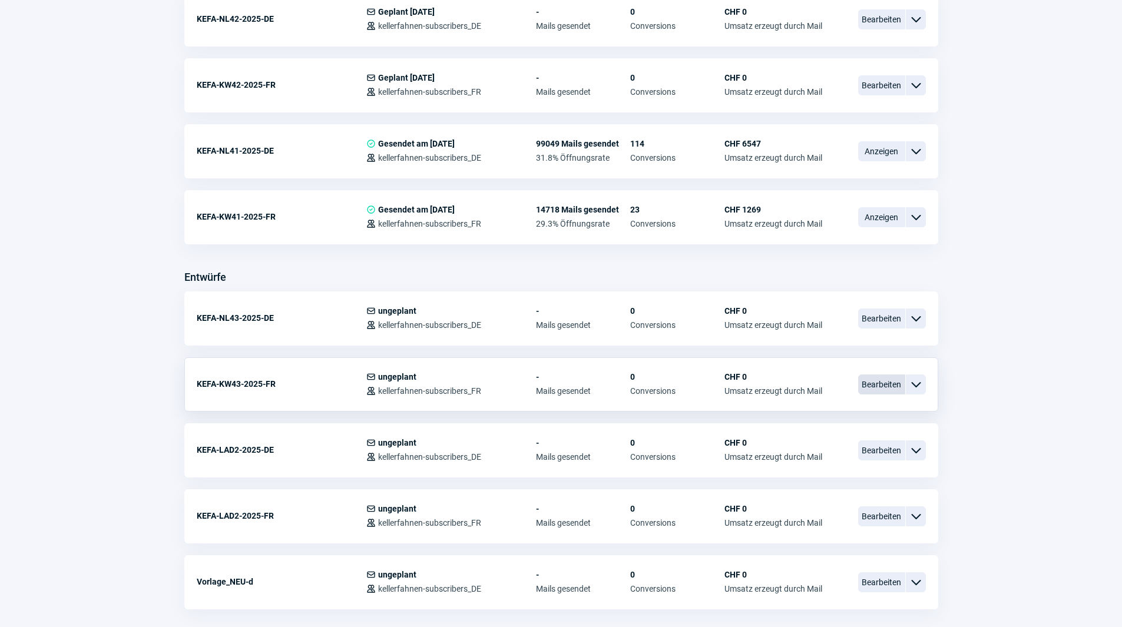
click at [887, 385] on span "Bearbeiten" at bounding box center [881, 385] width 47 height 20
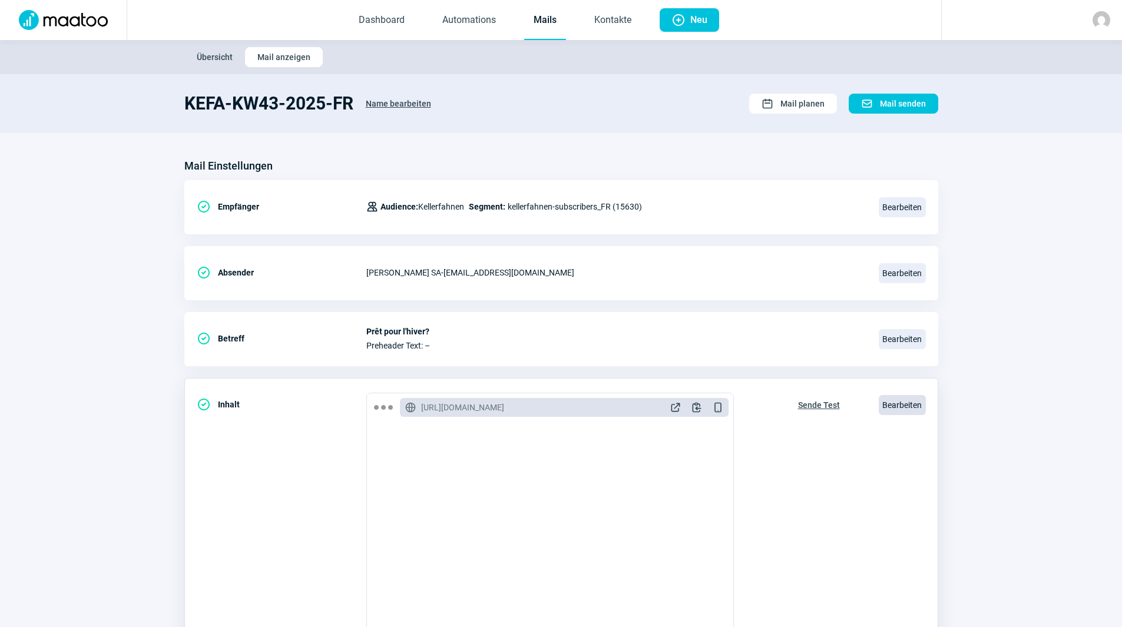
click at [905, 412] on span "Bearbeiten" at bounding box center [902, 405] width 47 height 20
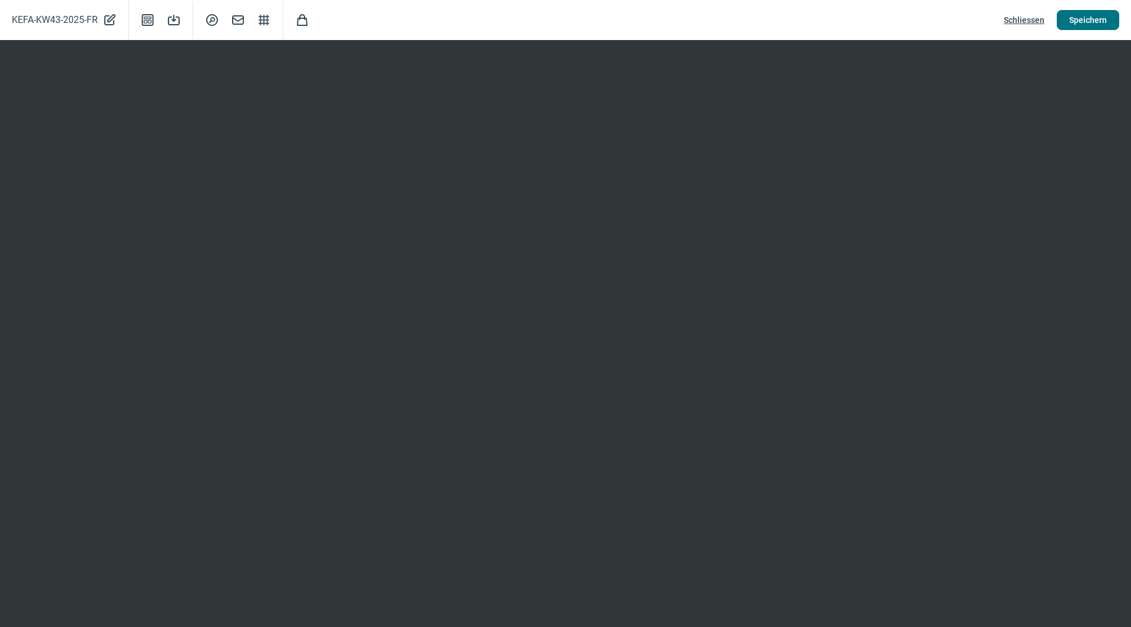
click at [1096, 21] on span "Speichern" at bounding box center [1088, 20] width 38 height 19
click at [1083, 24] on span "Speichern" at bounding box center [1088, 20] width 38 height 19
click at [1027, 15] on span "Schliessen" at bounding box center [1024, 20] width 41 height 19
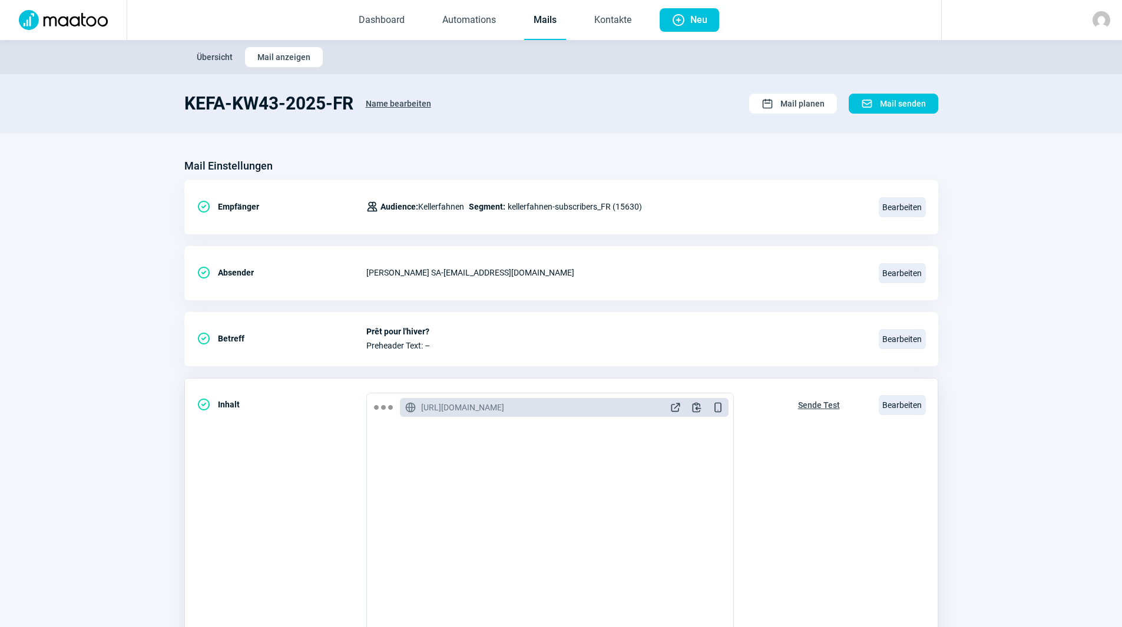
click at [820, 407] on span "Sende Test" at bounding box center [819, 405] width 42 height 19
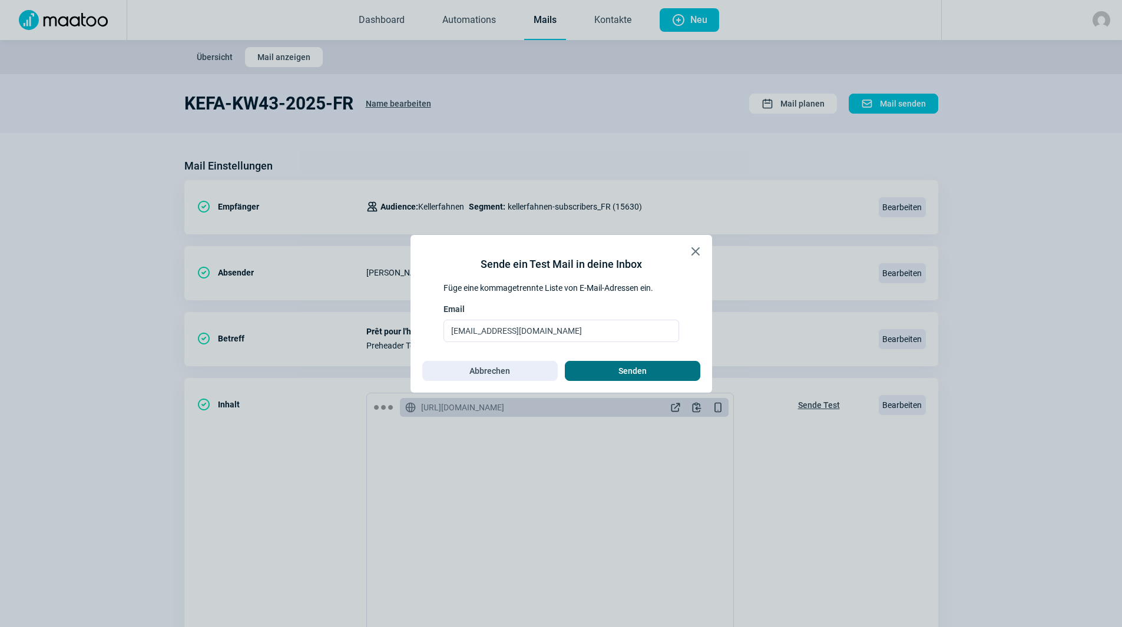
click at [610, 367] on span "Senden" at bounding box center [632, 371] width 111 height 19
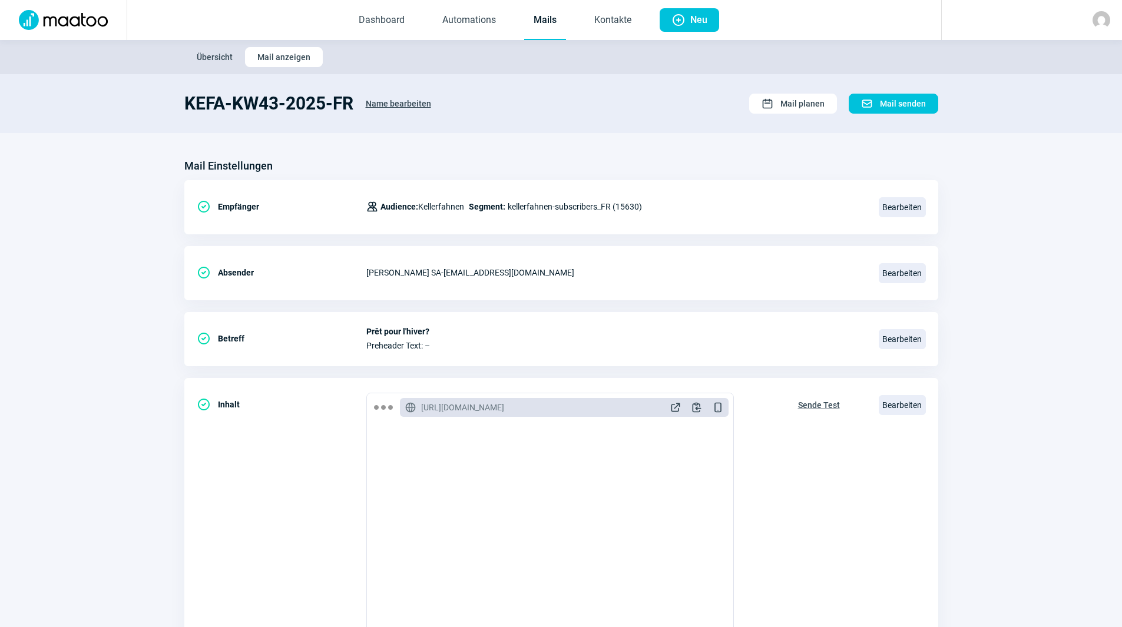
click at [556, 22] on link "Mails" at bounding box center [545, 20] width 42 height 39
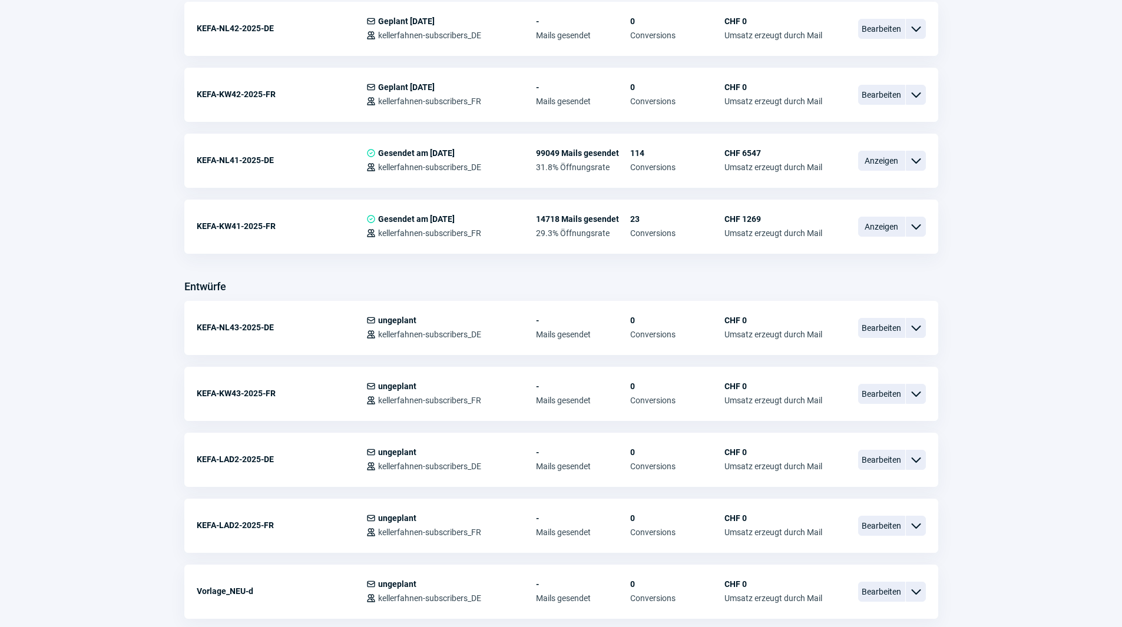
scroll to position [353, 0]
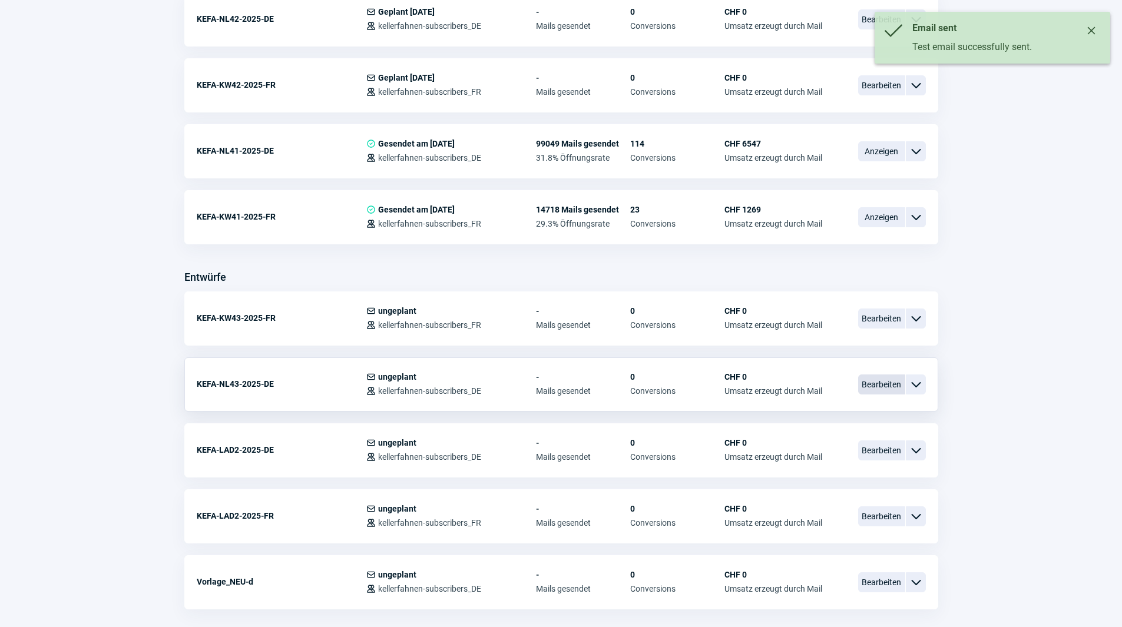
click at [871, 386] on span "Bearbeiten" at bounding box center [881, 385] width 47 height 20
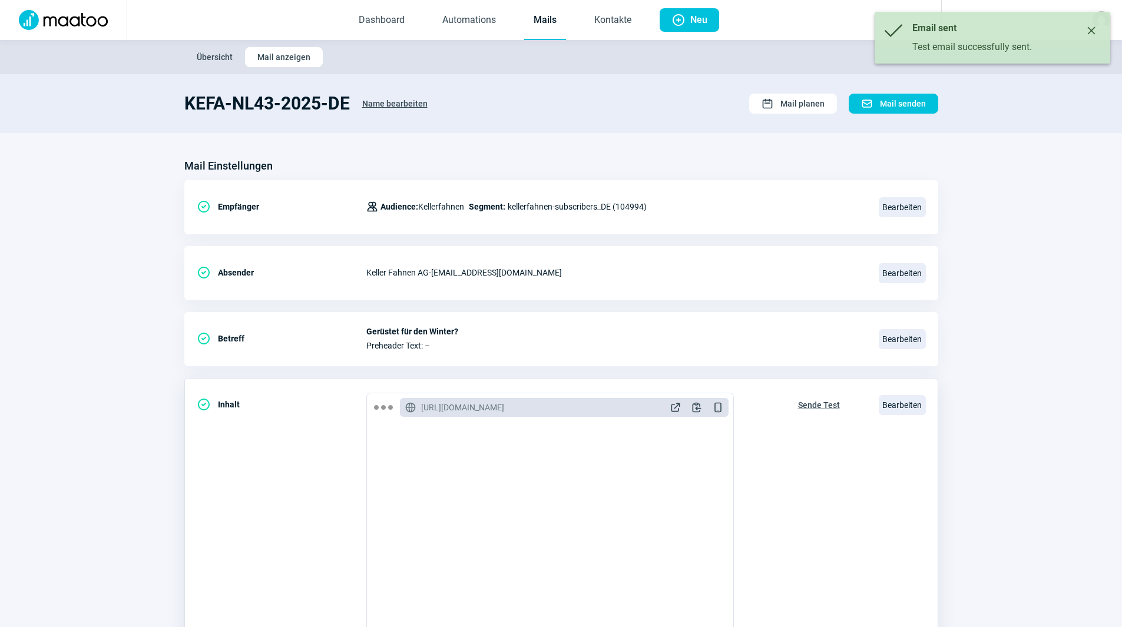
click at [819, 406] on span "Sende Test" at bounding box center [819, 405] width 42 height 19
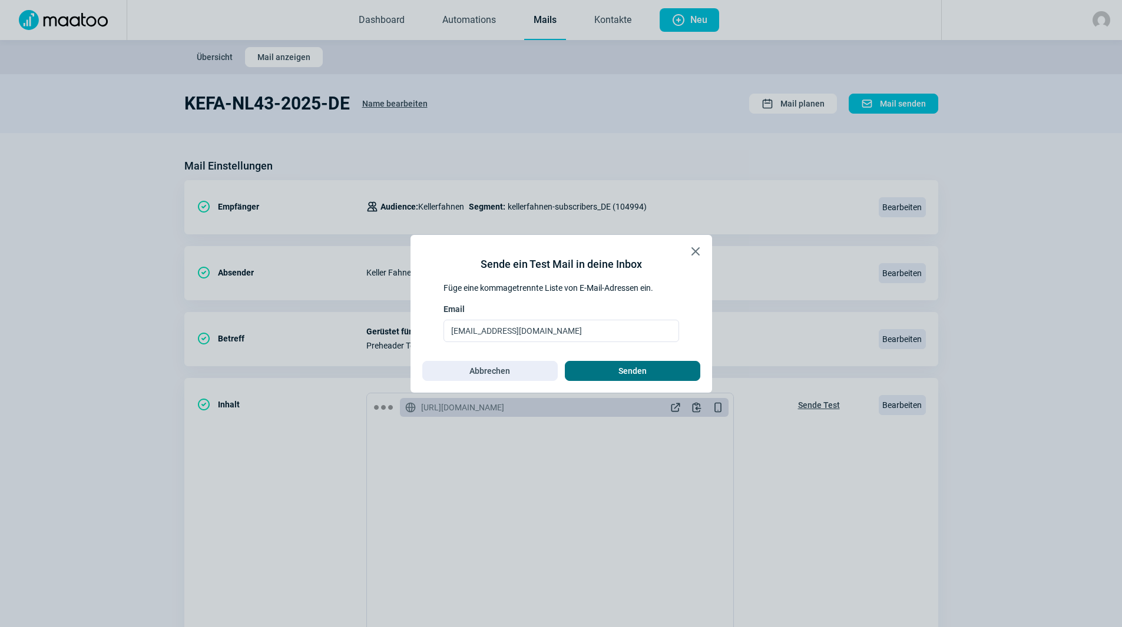
click at [652, 377] on span "Senden" at bounding box center [632, 371] width 111 height 19
